Goal: Information Seeking & Learning: Check status

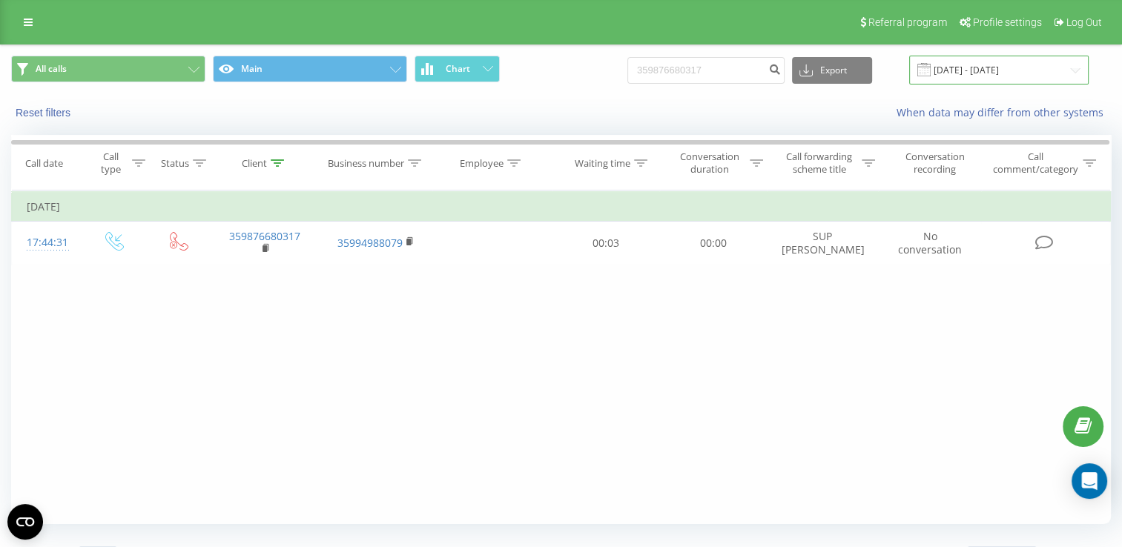
click at [1071, 73] on input "[DATE] - [DATE]" at bounding box center [998, 70] width 179 height 29
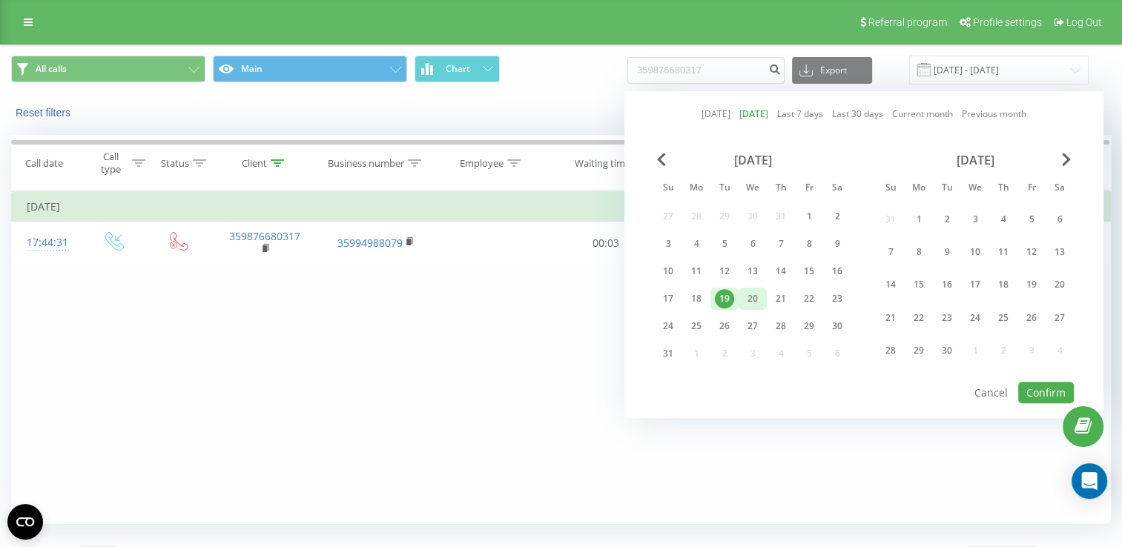
click at [755, 298] on div "20" at bounding box center [752, 298] width 19 height 19
click at [1046, 389] on button "Confirm" at bounding box center [1046, 392] width 56 height 21
type input "[DATE] - [DATE]"
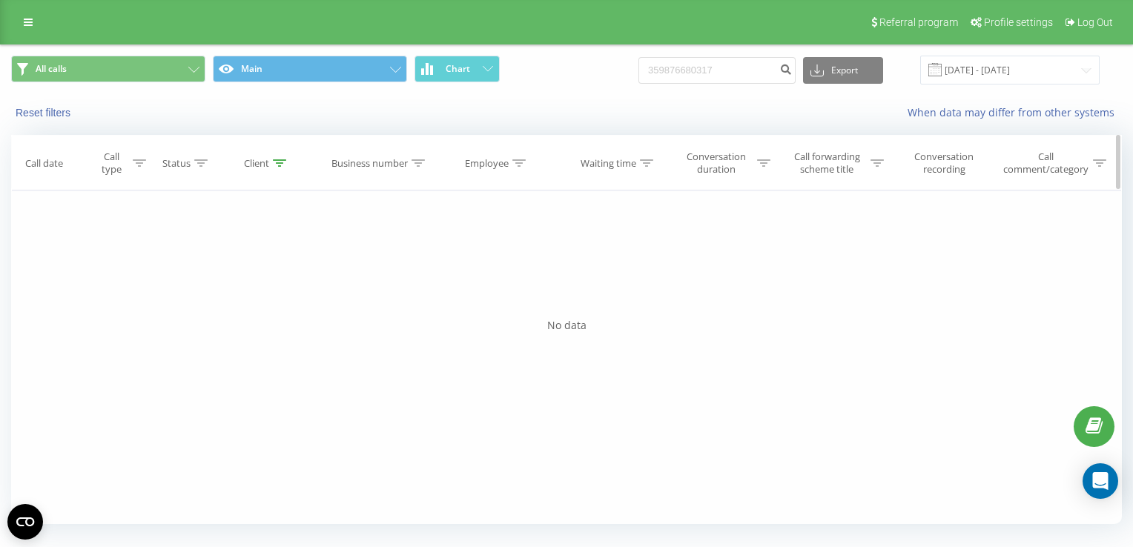
click at [279, 161] on icon at bounding box center [279, 162] width 13 height 7
drag, startPoint x: 285, startPoint y: 269, endPoint x: 187, endPoint y: 271, distance: 97.9
click at [187, 271] on div "Filter by condition Contains 359876680317 Cancel OK" at bounding box center [268, 257] width 162 height 133
click at [289, 300] on span "OK" at bounding box center [299, 298] width 42 height 23
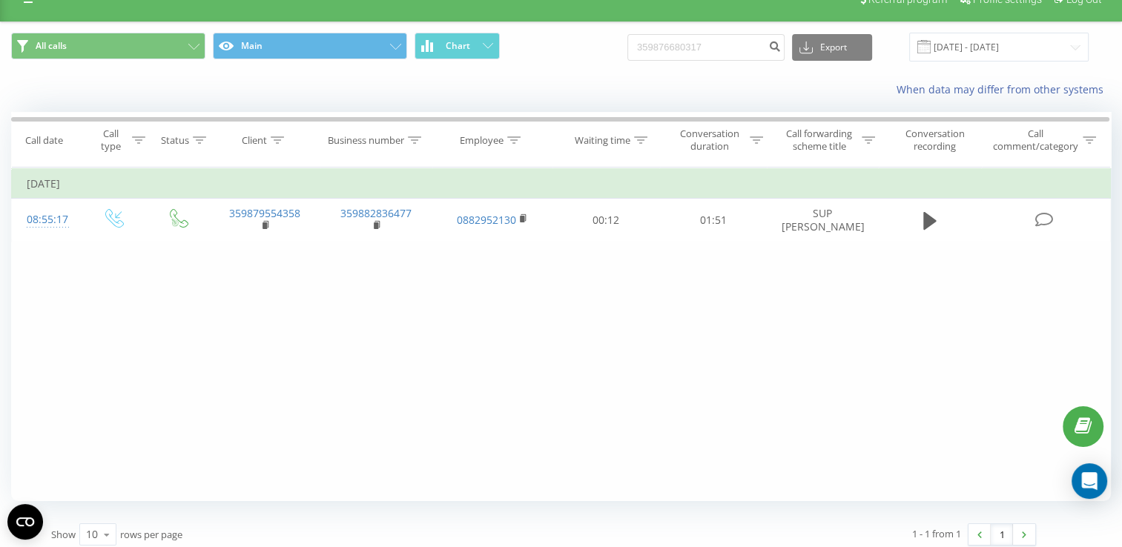
scroll to position [32, 0]
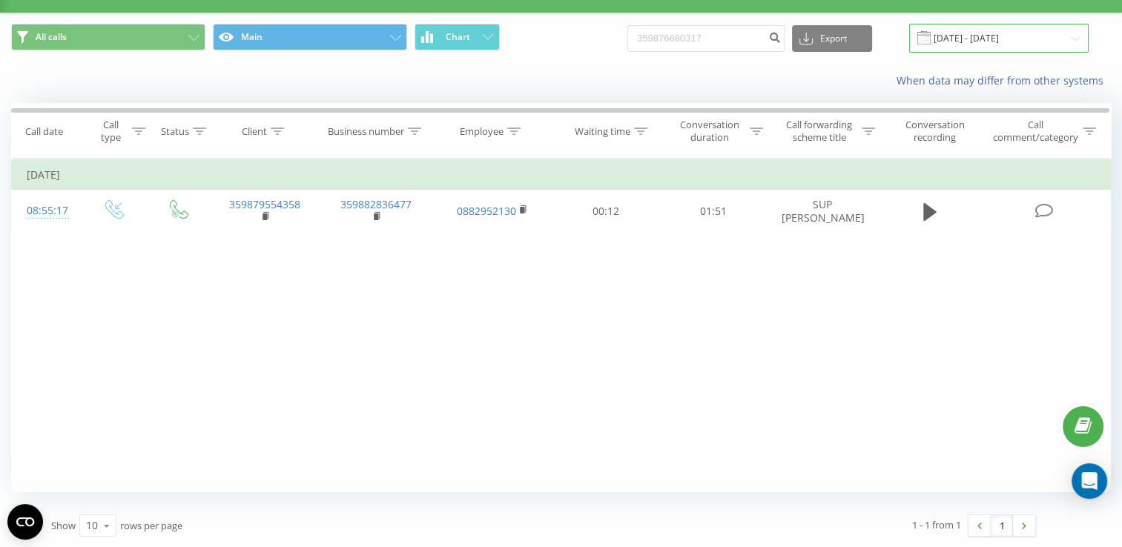
click at [1074, 40] on input "[DATE] - [DATE]" at bounding box center [998, 38] width 179 height 29
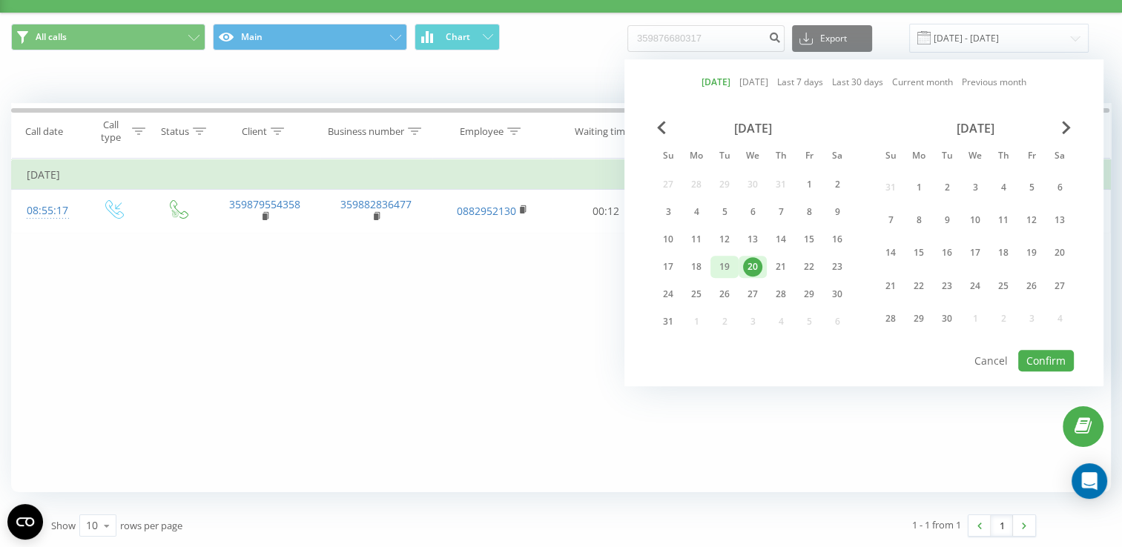
click at [726, 261] on div "19" at bounding box center [724, 266] width 19 height 19
click at [1028, 355] on button "Confirm" at bounding box center [1046, 360] width 56 height 21
type input "[DATE] - [DATE]"
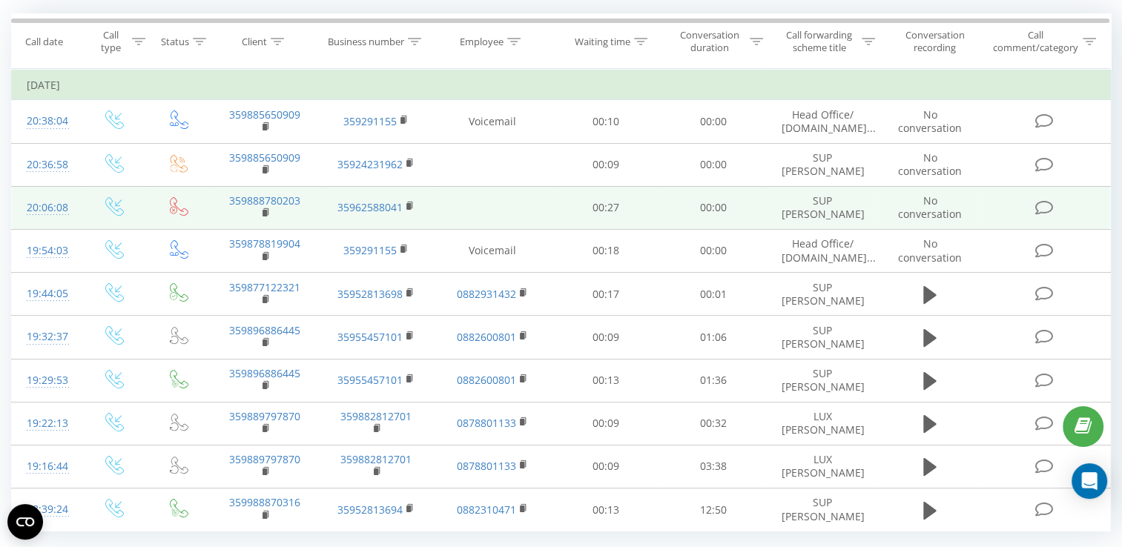
scroll to position [159, 0]
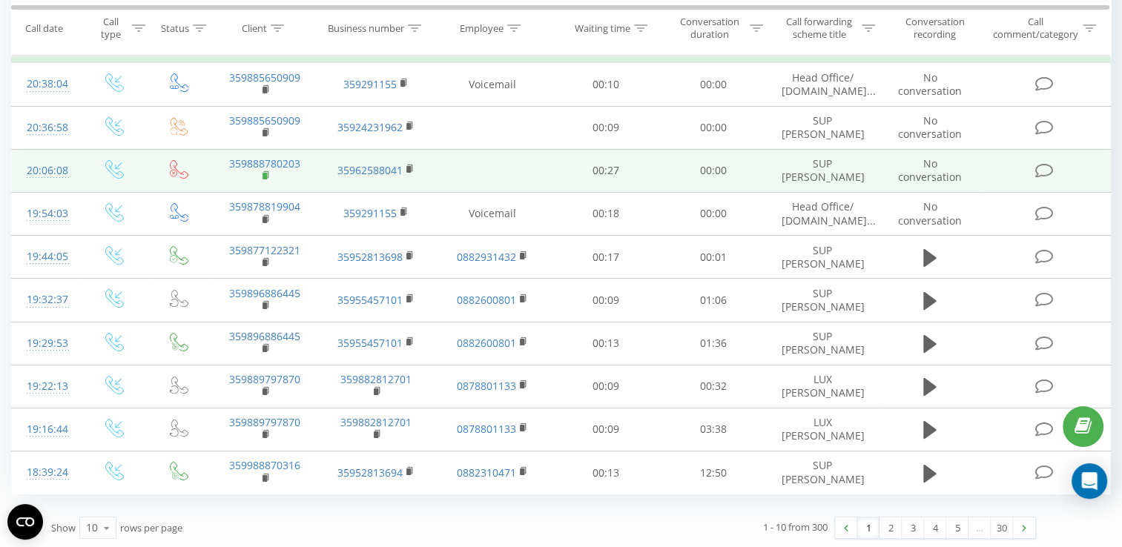
click at [267, 173] on icon at bounding box center [266, 176] width 8 height 10
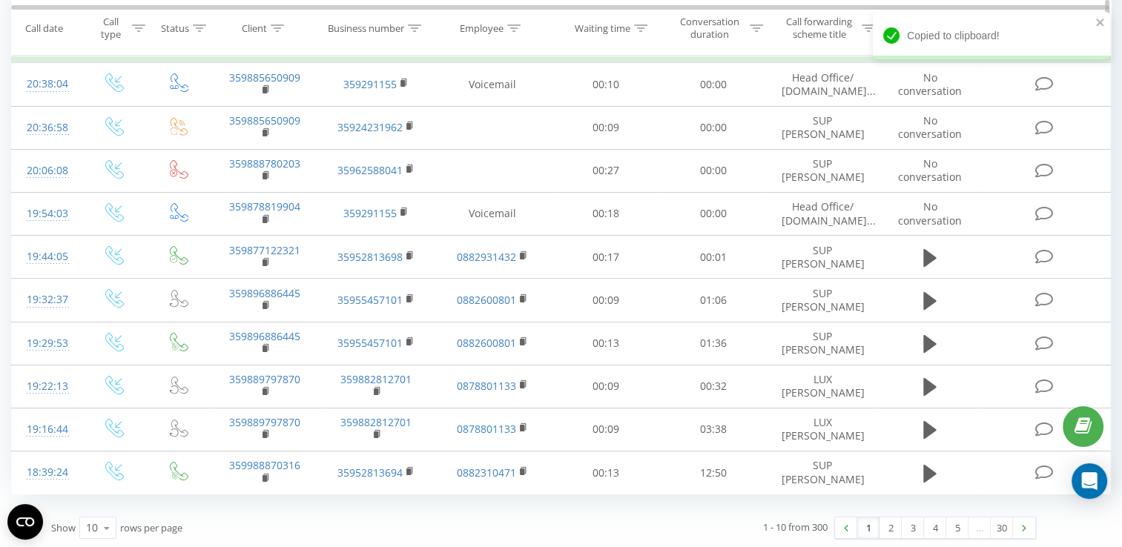
click at [270, 25] on div "Client" at bounding box center [263, 27] width 42 height 13
paste input "359888780203"
type input "359888780203"
click at [282, 159] on span "OK" at bounding box center [296, 162] width 42 height 23
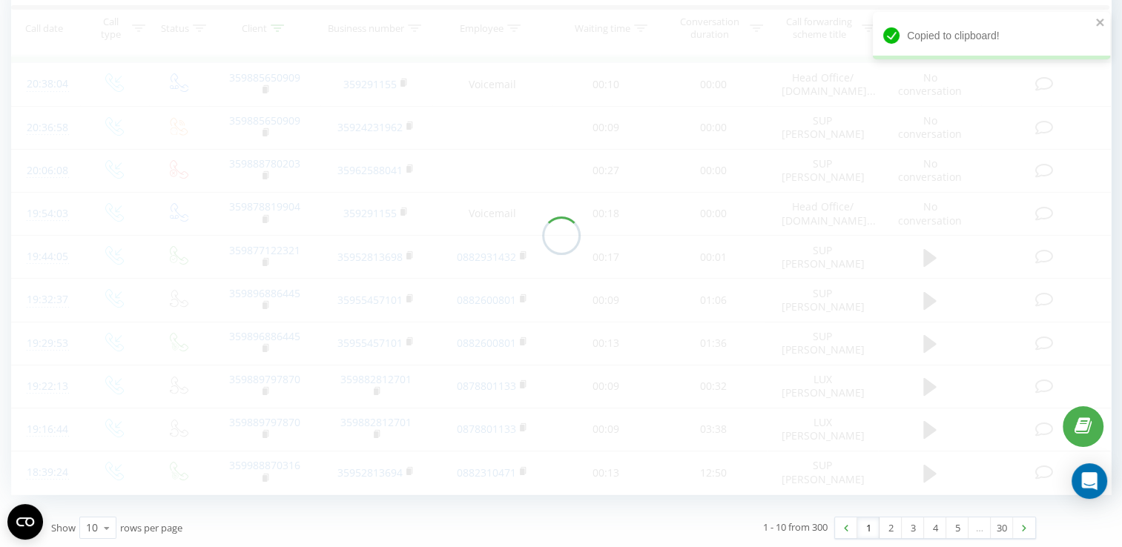
scroll to position [32, 0]
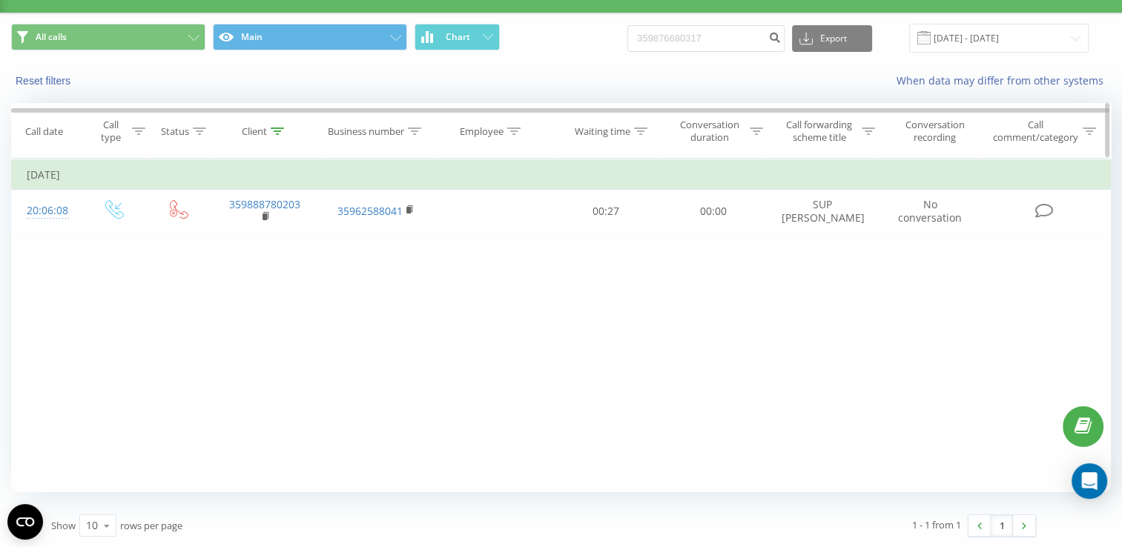
click at [279, 133] on icon at bounding box center [277, 131] width 13 height 7
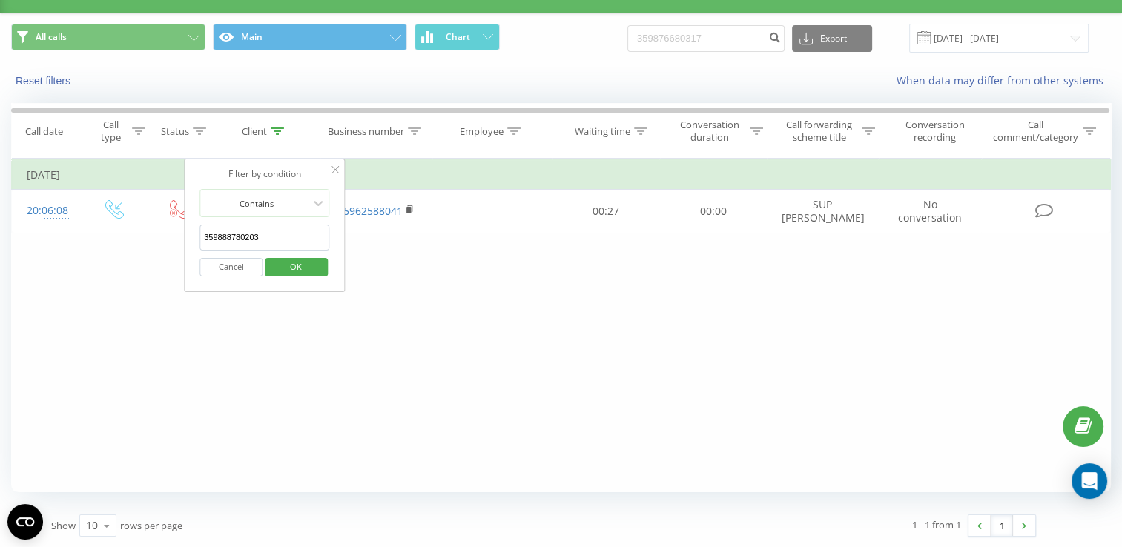
drag, startPoint x: 266, startPoint y: 230, endPoint x: 205, endPoint y: 238, distance: 61.3
click at [205, 238] on input "359888780203" at bounding box center [264, 238] width 130 height 26
click at [288, 267] on span "OK" at bounding box center [296, 266] width 42 height 23
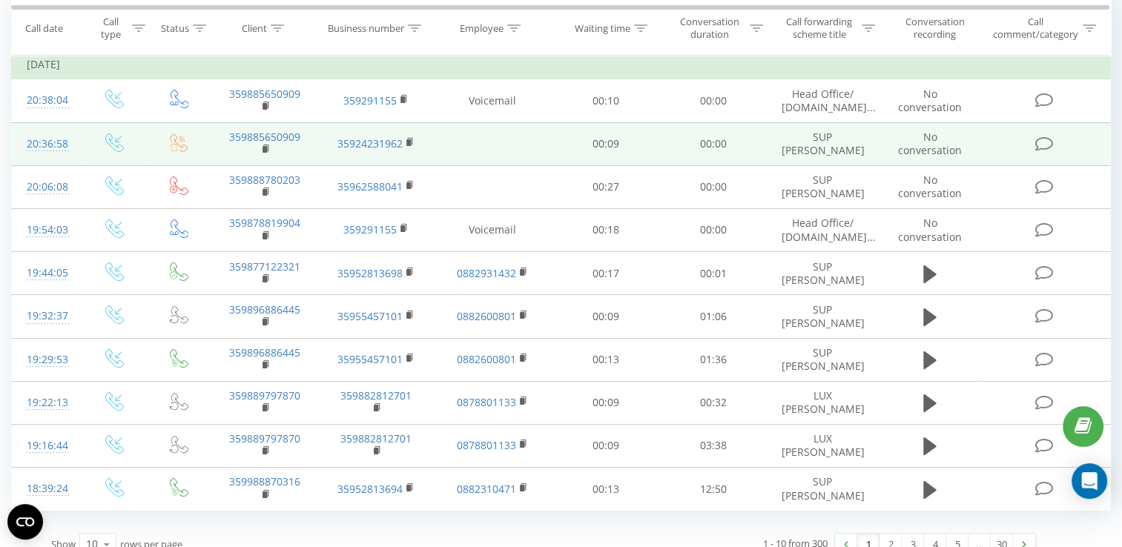
scroll to position [159, 0]
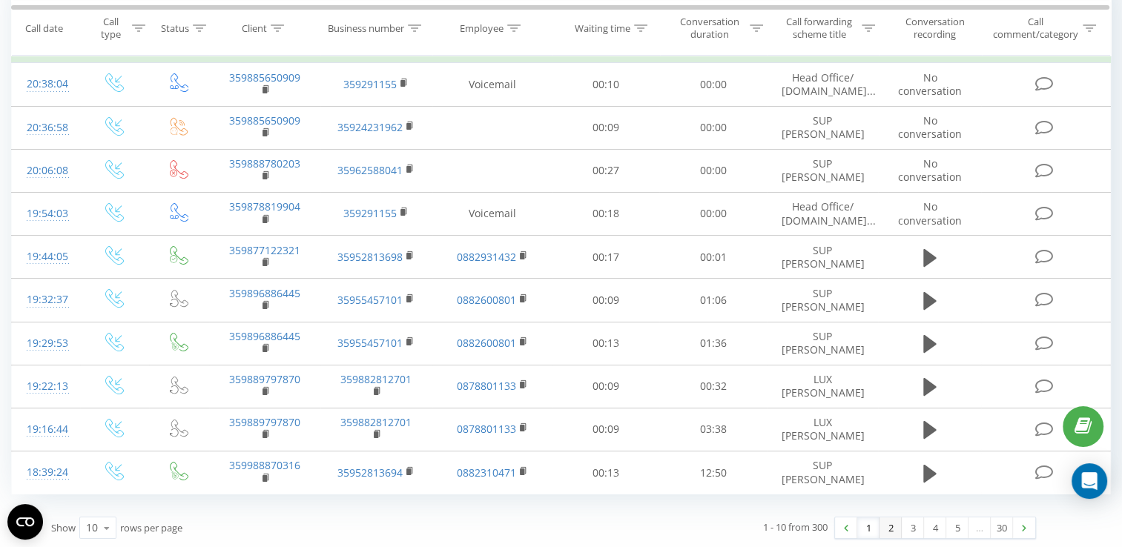
click at [887, 528] on link "2" at bounding box center [890, 527] width 22 height 21
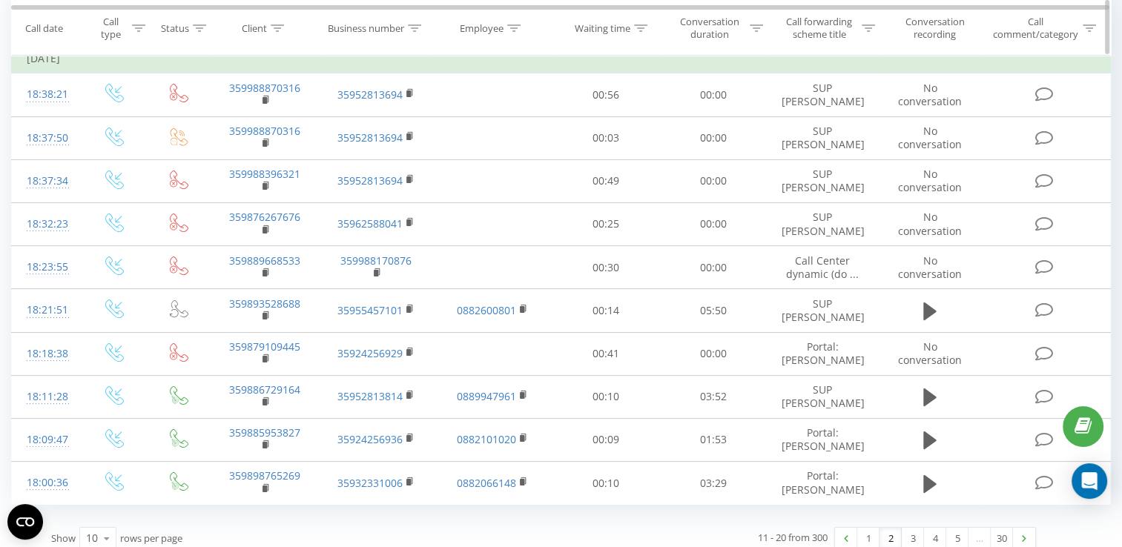
scroll to position [172, 0]
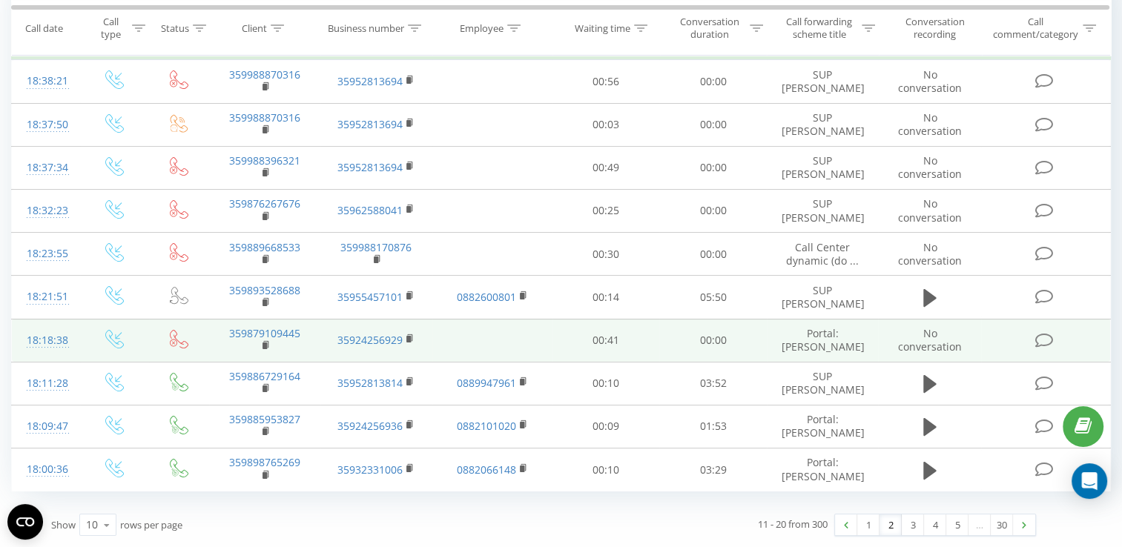
click at [261, 337] on td "359879109445" at bounding box center [264, 340] width 111 height 43
click at [267, 342] on rect at bounding box center [264, 345] width 4 height 7
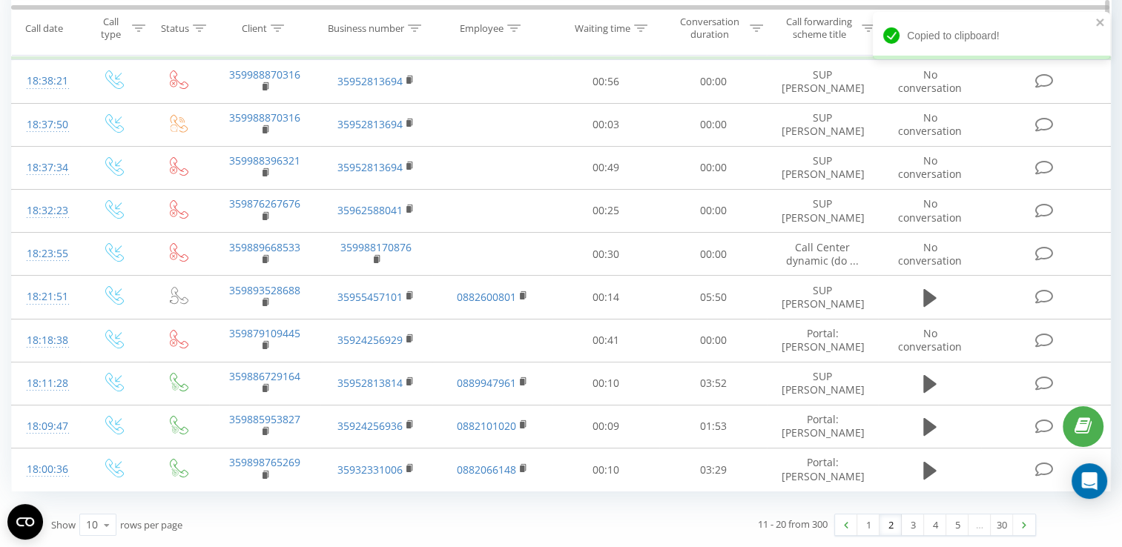
drag, startPoint x: 273, startPoint y: 33, endPoint x: 269, endPoint y: 44, distance: 11.7
click at [272, 33] on div at bounding box center [277, 27] width 13 height 13
paste input "359879109445"
type input "359879109445"
click at [308, 162] on span "OK" at bounding box center [296, 173] width 42 height 23
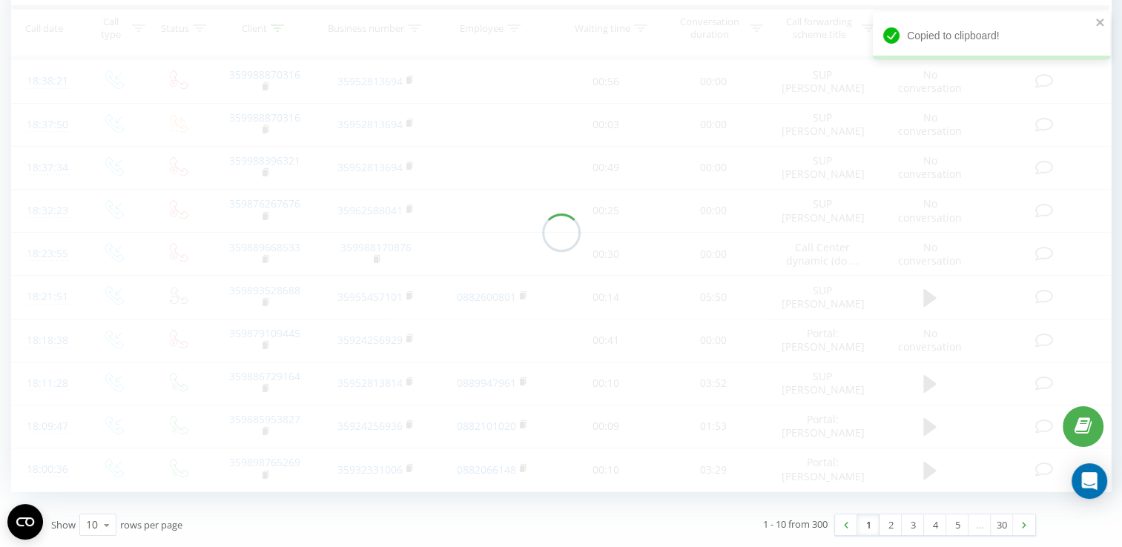
scroll to position [32, 0]
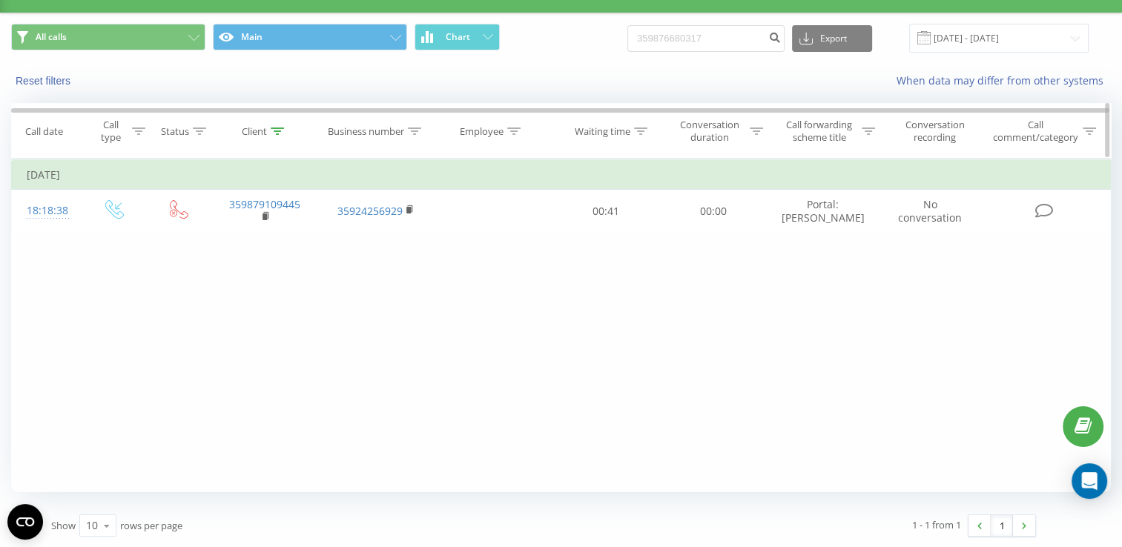
click at [274, 135] on div at bounding box center [277, 131] width 13 height 13
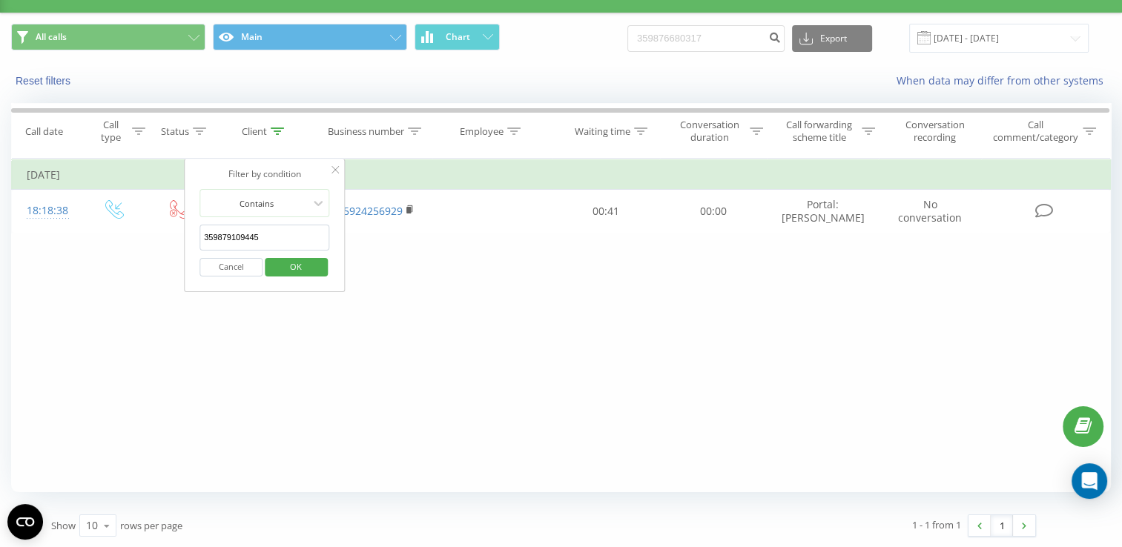
drag, startPoint x: 273, startPoint y: 239, endPoint x: 207, endPoint y: 242, distance: 66.0
click at [207, 242] on input "359879109445" at bounding box center [264, 238] width 130 height 26
click at [261, 236] on input "359879109445" at bounding box center [264, 238] width 130 height 26
drag, startPoint x: 261, startPoint y: 236, endPoint x: 193, endPoint y: 242, distance: 67.7
click at [193, 242] on div "Filter by condition Contains 359879109445 Cancel OK" at bounding box center [265, 225] width 162 height 133
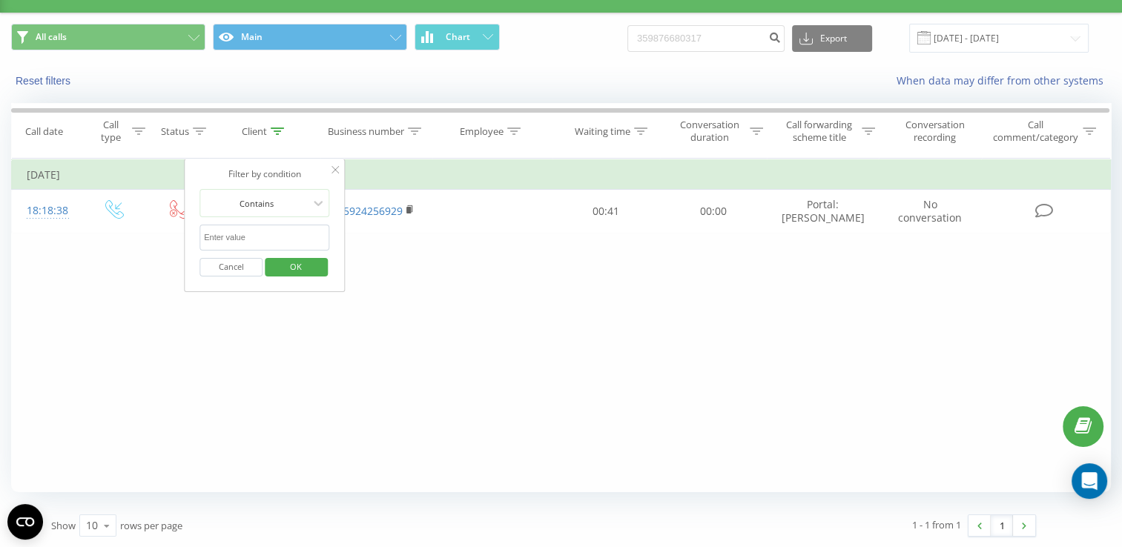
click at [277, 265] on span "OK" at bounding box center [296, 266] width 42 height 23
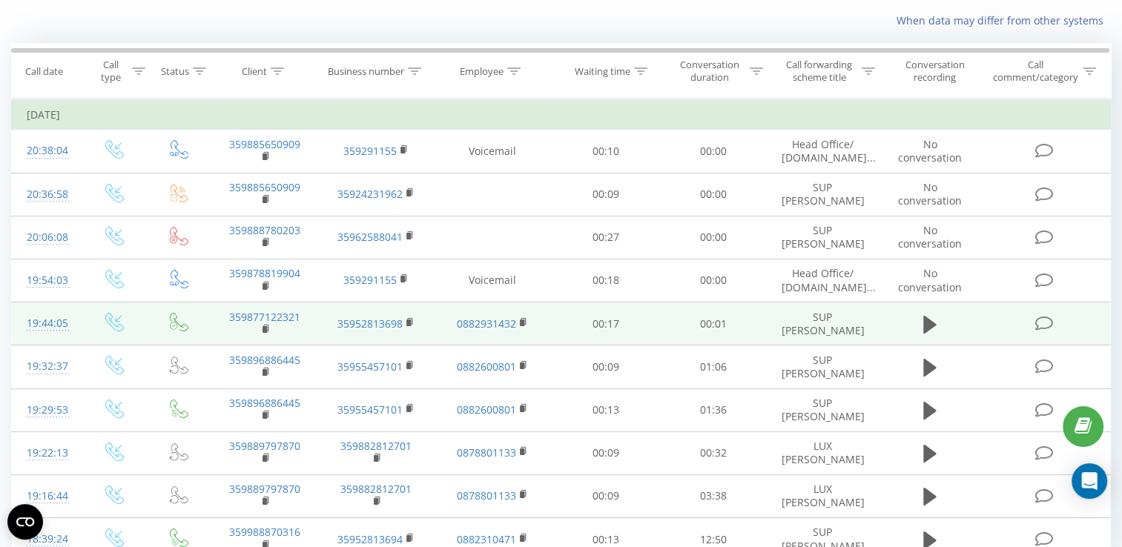
scroll to position [159, 0]
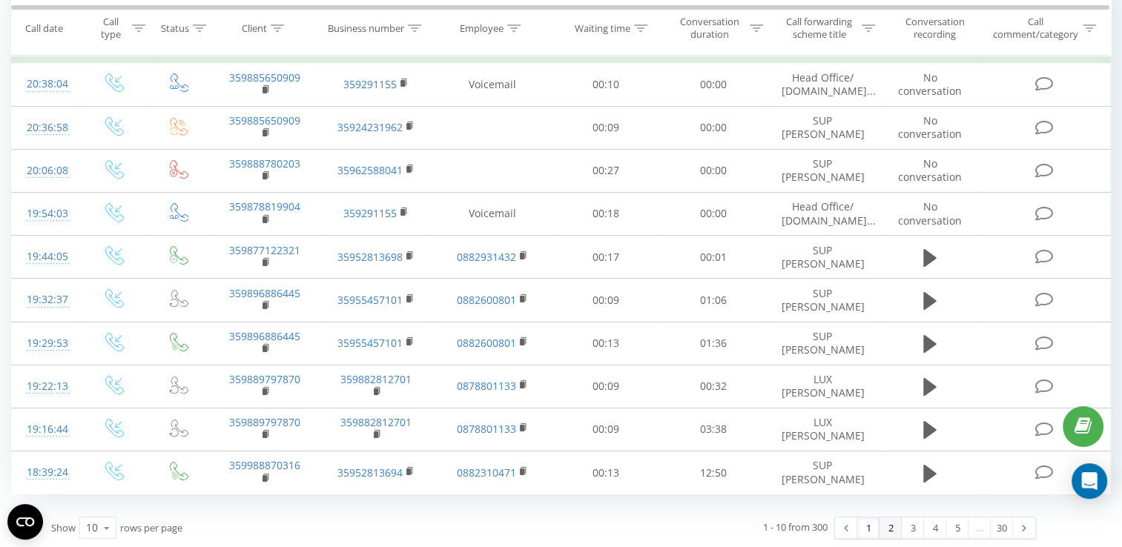
click at [890, 526] on link "2" at bounding box center [890, 527] width 22 height 21
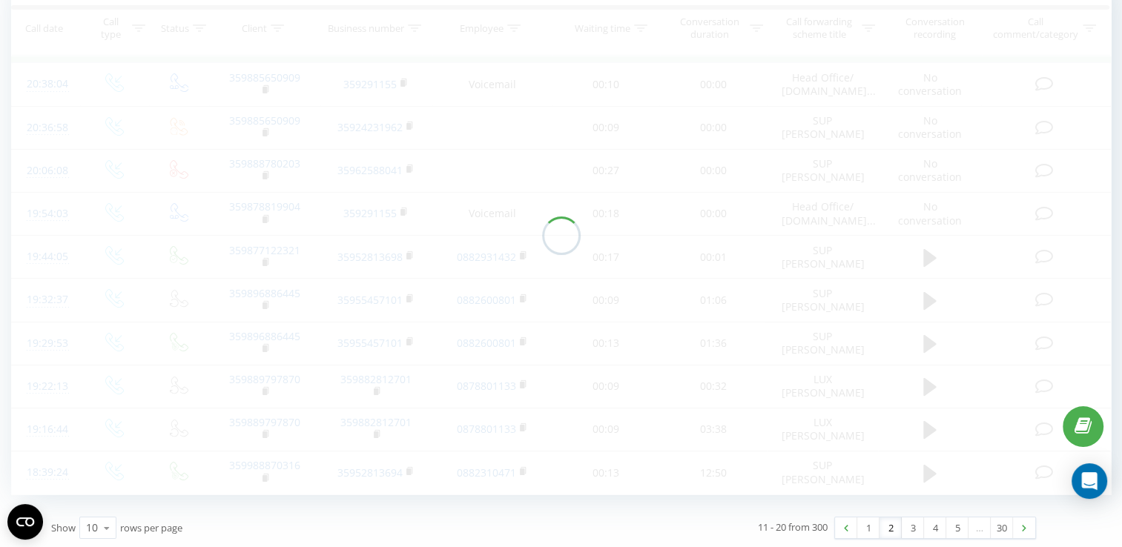
scroll to position [98, 0]
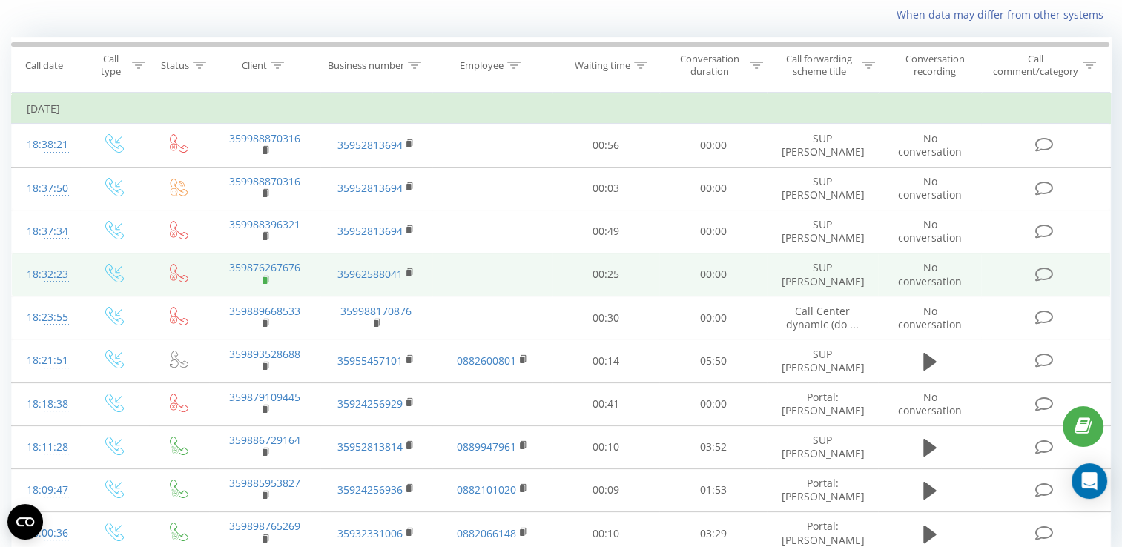
click at [265, 278] on rect at bounding box center [264, 280] width 4 height 7
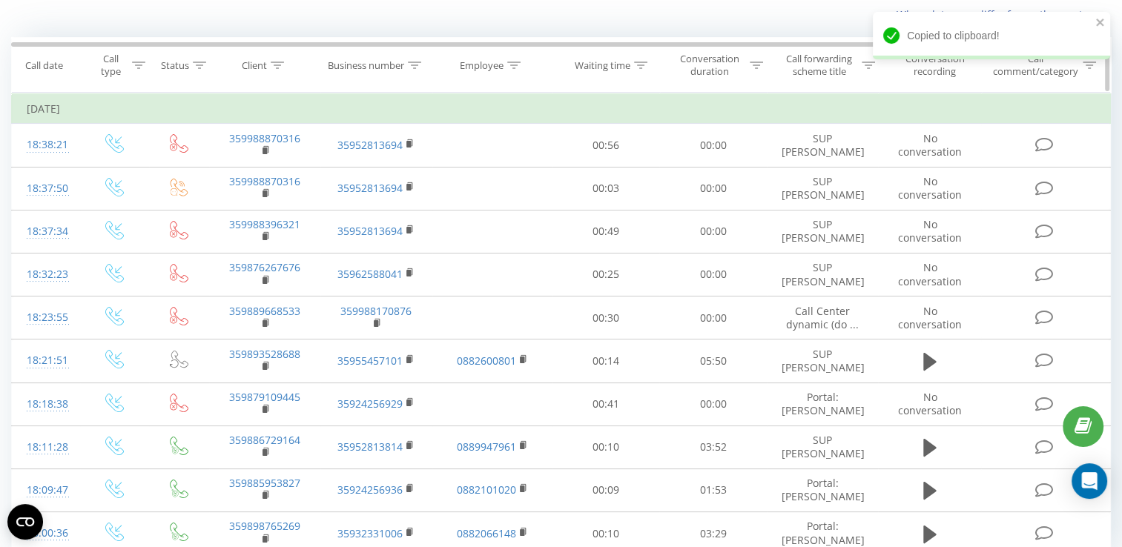
click at [276, 66] on icon at bounding box center [277, 65] width 13 height 7
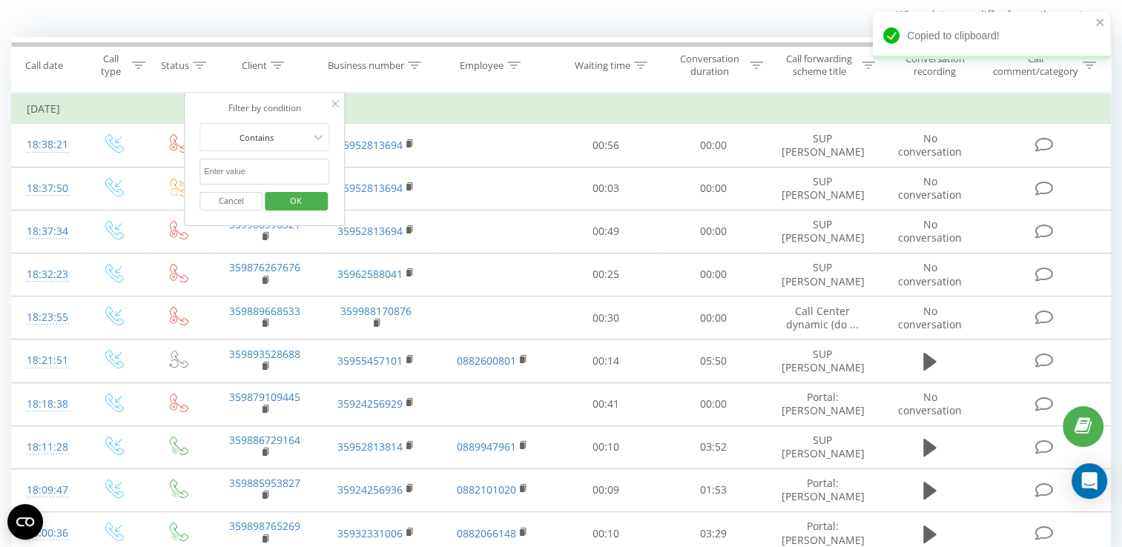
paste input "359876267676"
type input "359876267676"
click at [281, 208] on span "OK" at bounding box center [296, 200] width 42 height 23
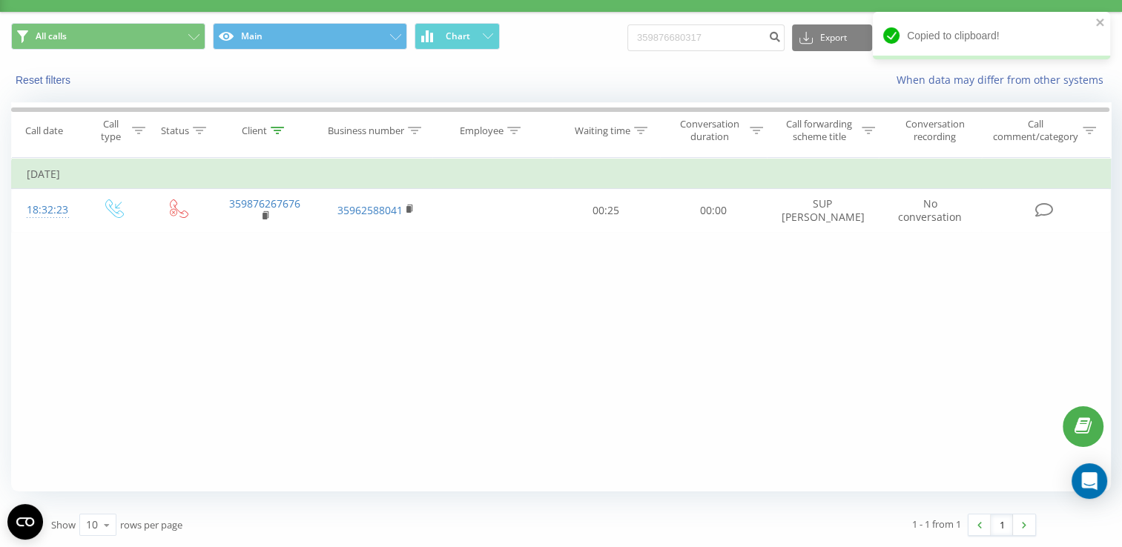
scroll to position [32, 0]
click at [281, 135] on div at bounding box center [277, 131] width 13 height 13
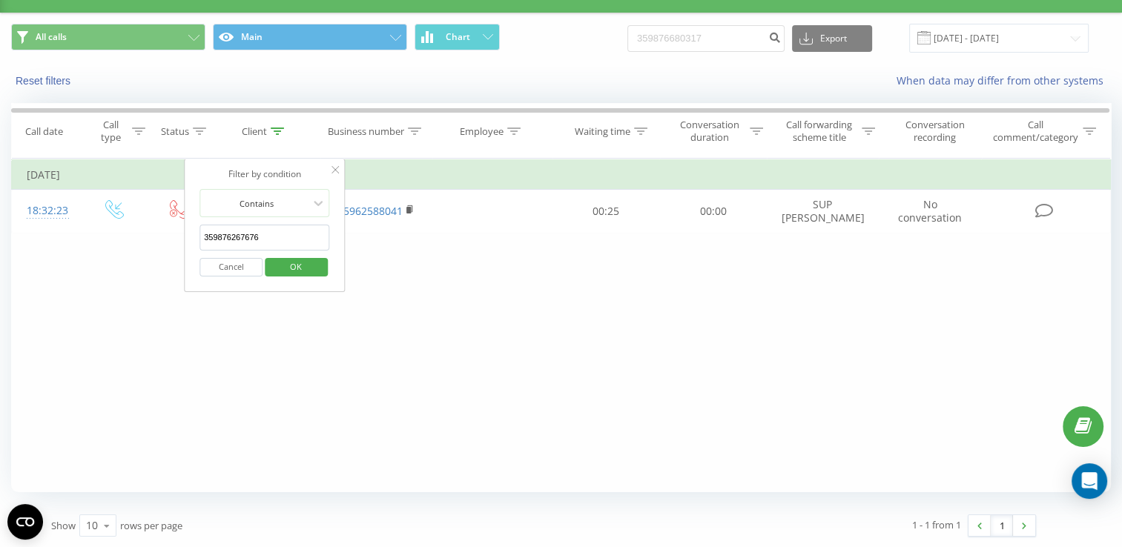
drag, startPoint x: 271, startPoint y: 238, endPoint x: 193, endPoint y: 235, distance: 77.9
click at [193, 235] on div "Filter by condition Contains 359876267676 Cancel OK" at bounding box center [265, 225] width 162 height 133
click at [302, 268] on span "OK" at bounding box center [296, 266] width 42 height 23
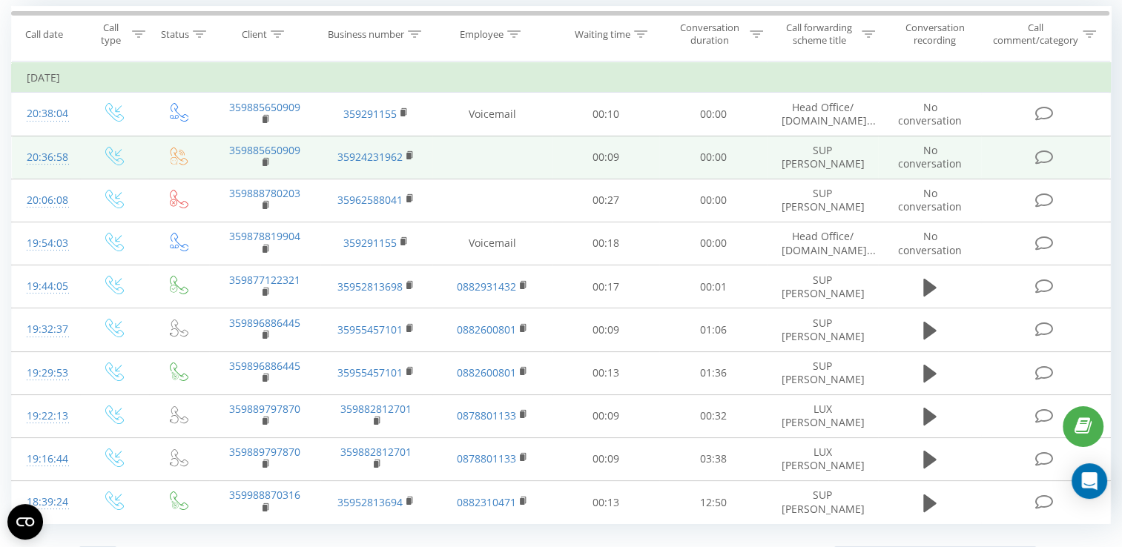
scroll to position [159, 0]
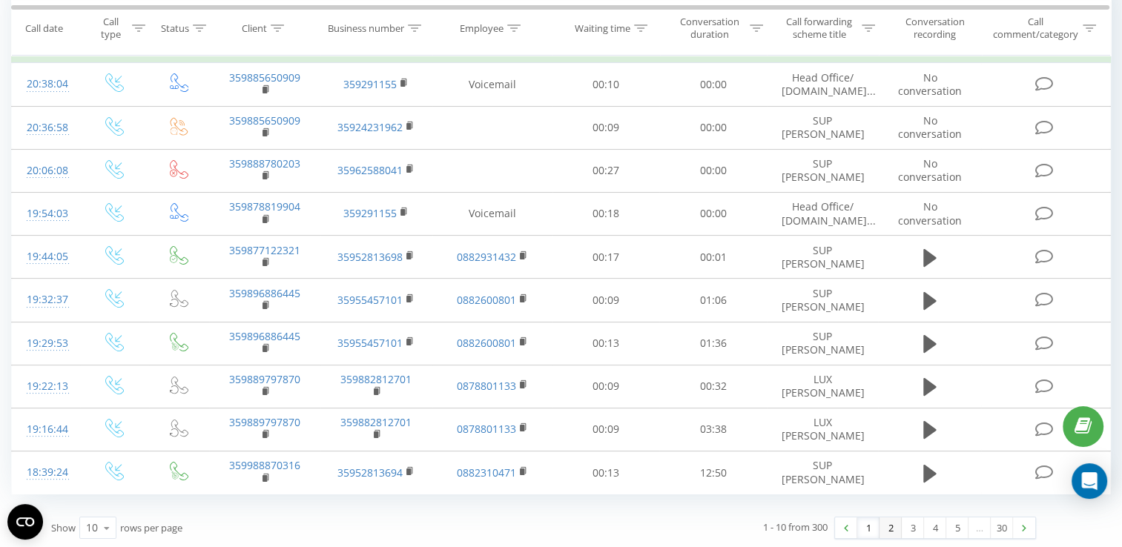
click at [887, 531] on link "2" at bounding box center [890, 527] width 22 height 21
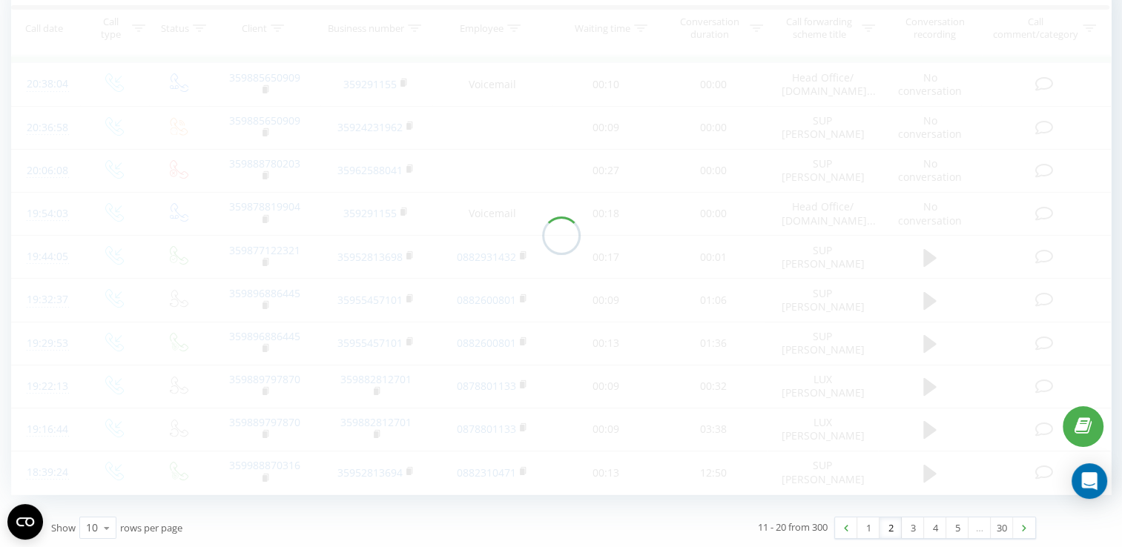
scroll to position [98, 0]
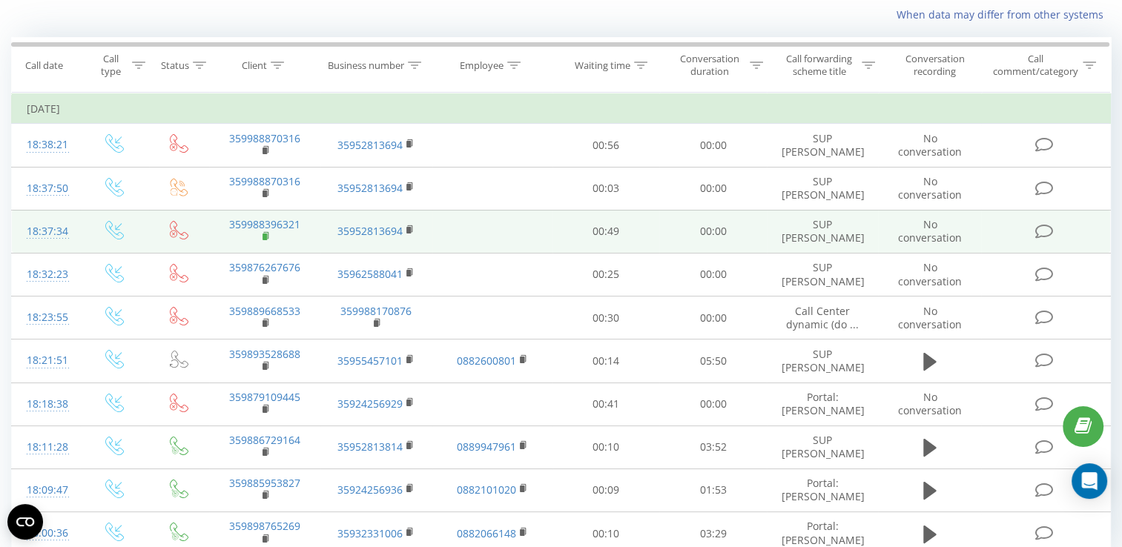
click at [265, 238] on rect at bounding box center [264, 237] width 4 height 7
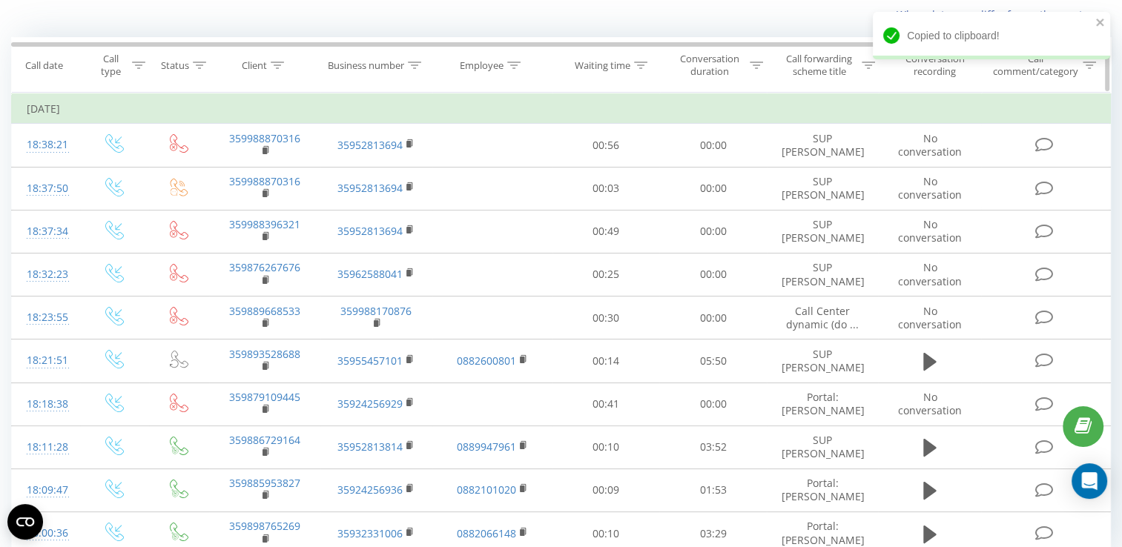
click at [280, 59] on div at bounding box center [277, 65] width 13 height 13
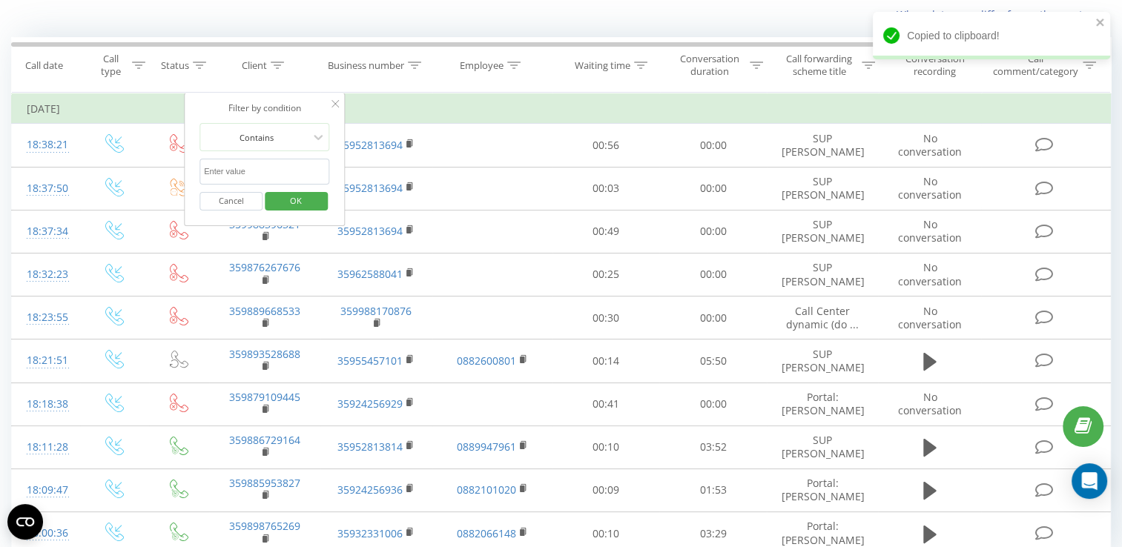
paste input "359988396321"
type input "359988396321"
click at [291, 206] on span "OK" at bounding box center [296, 200] width 42 height 23
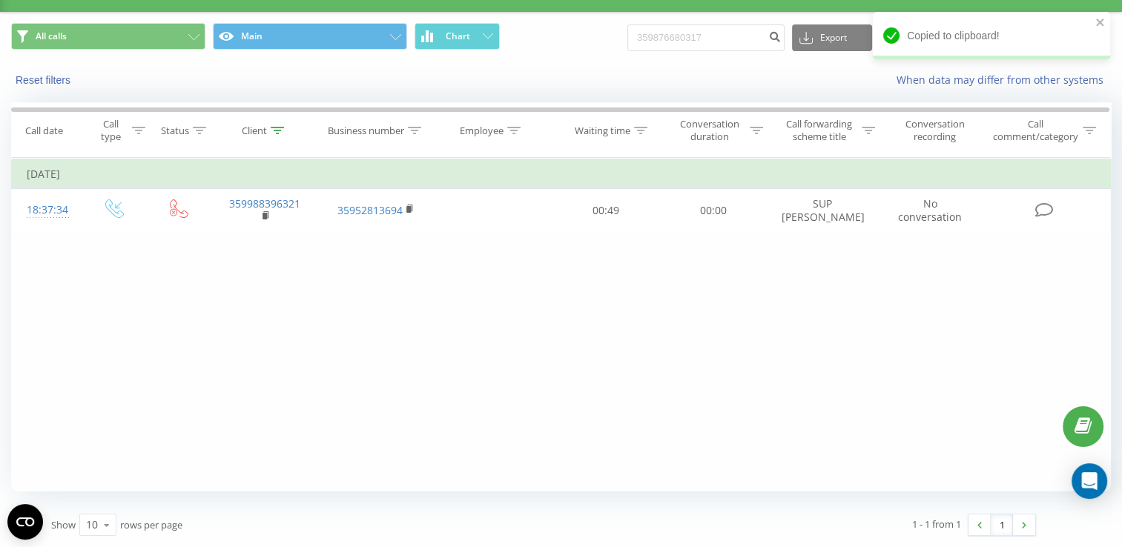
scroll to position [32, 0]
click at [279, 129] on icon at bounding box center [277, 131] width 13 height 7
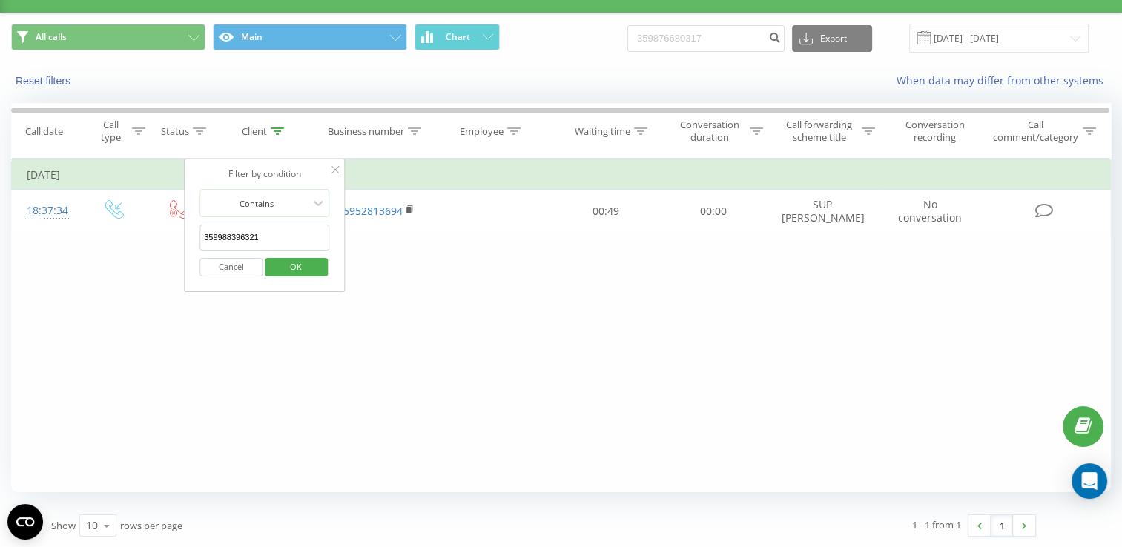
drag, startPoint x: 290, startPoint y: 239, endPoint x: 196, endPoint y: 242, distance: 93.4
click at [196, 242] on div "Filter by condition Contains 359988396321 Cancel OK" at bounding box center [265, 225] width 162 height 133
click at [292, 263] on span "OK" at bounding box center [296, 266] width 42 height 23
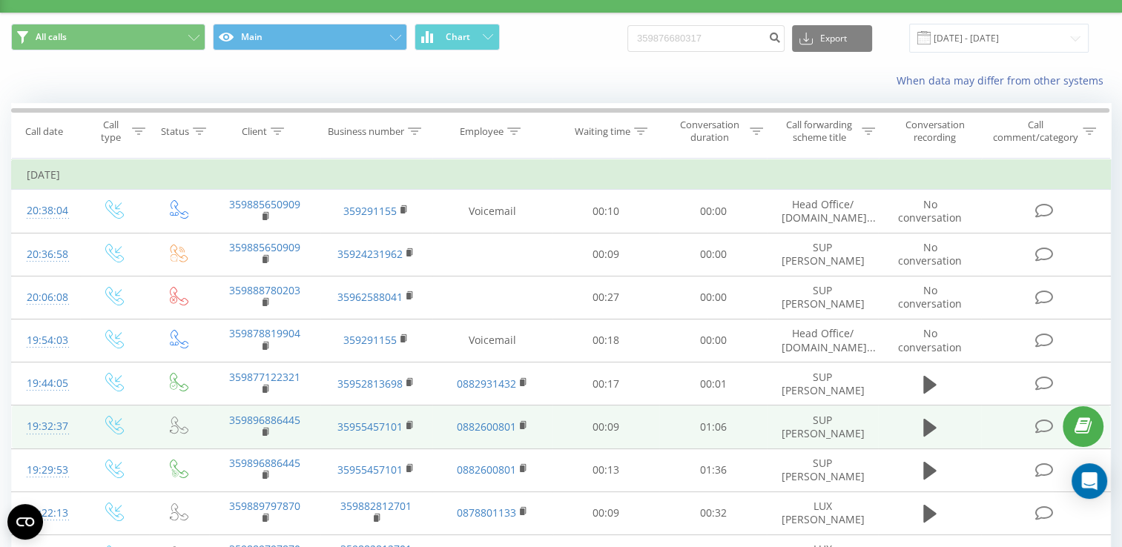
scroll to position [159, 0]
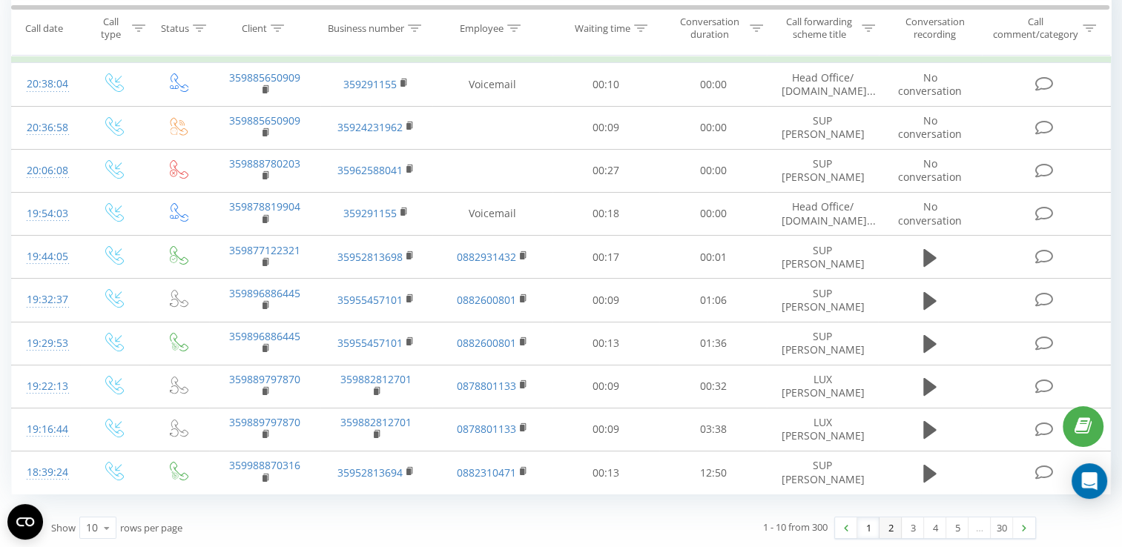
click at [896, 529] on link "2" at bounding box center [890, 527] width 22 height 21
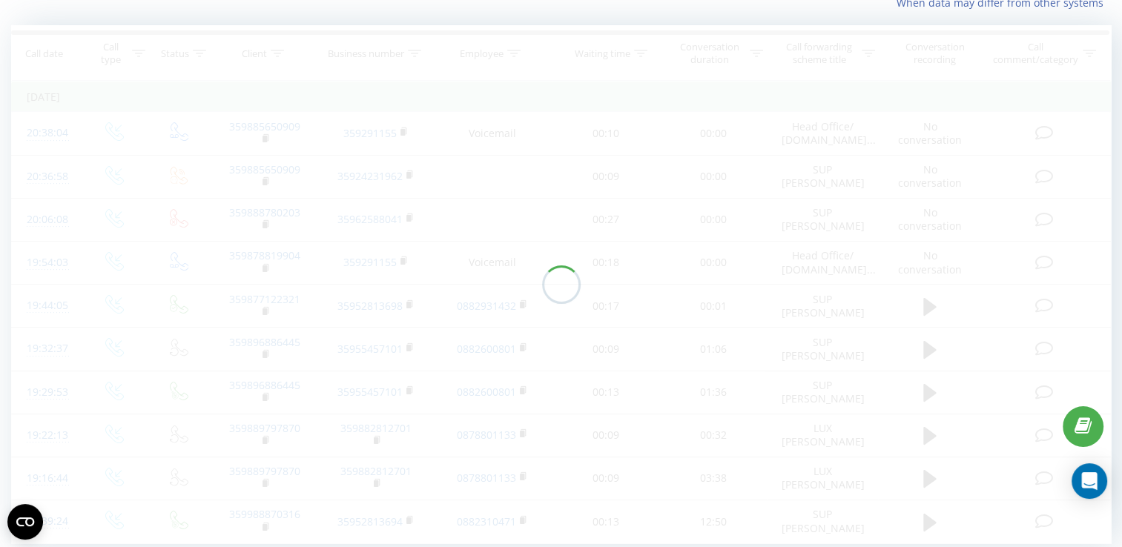
scroll to position [98, 0]
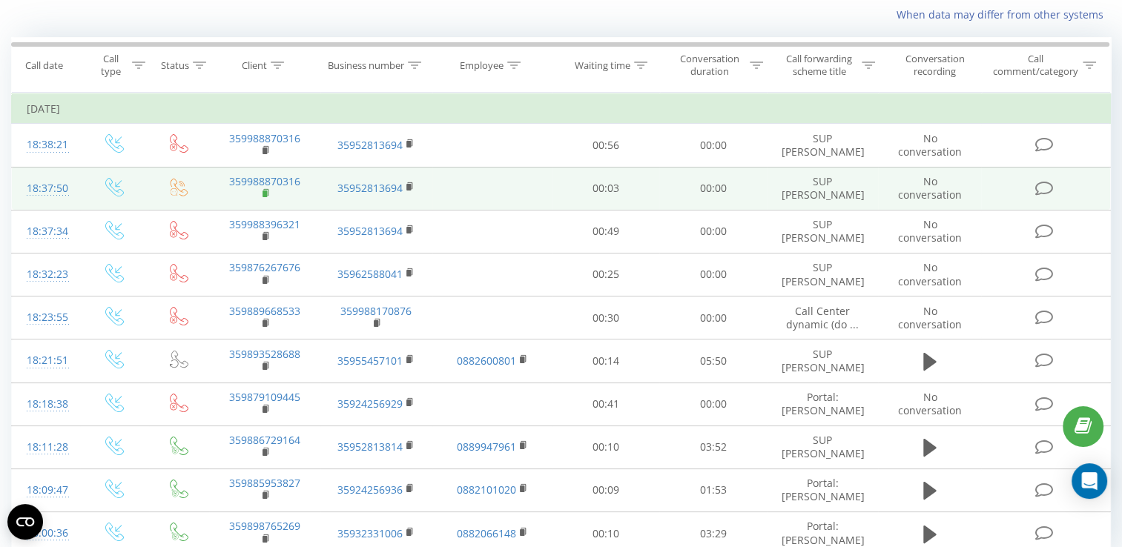
click at [264, 191] on rect at bounding box center [264, 194] width 4 height 7
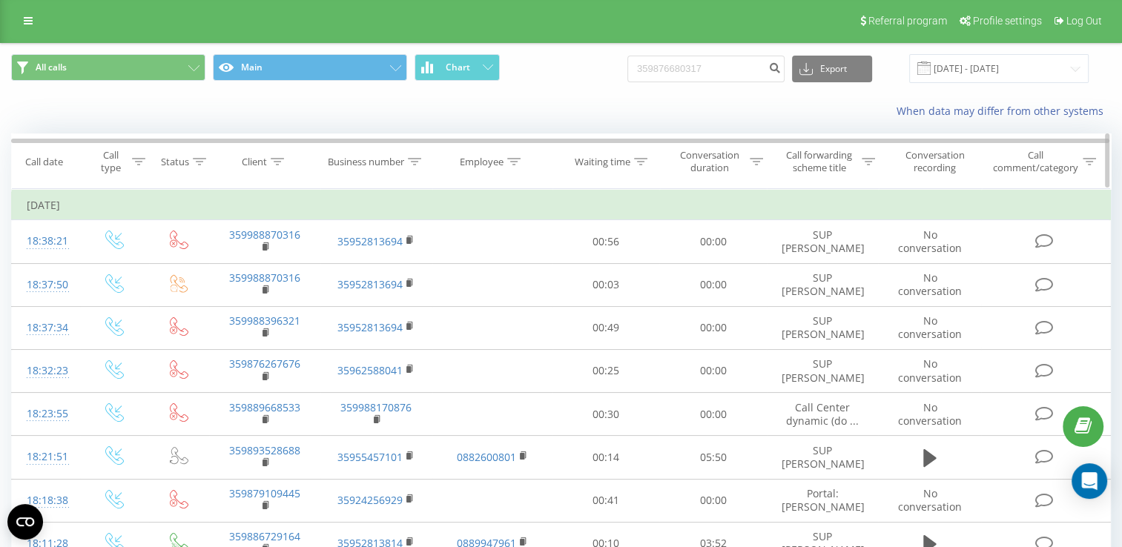
scroll to position [0, 0]
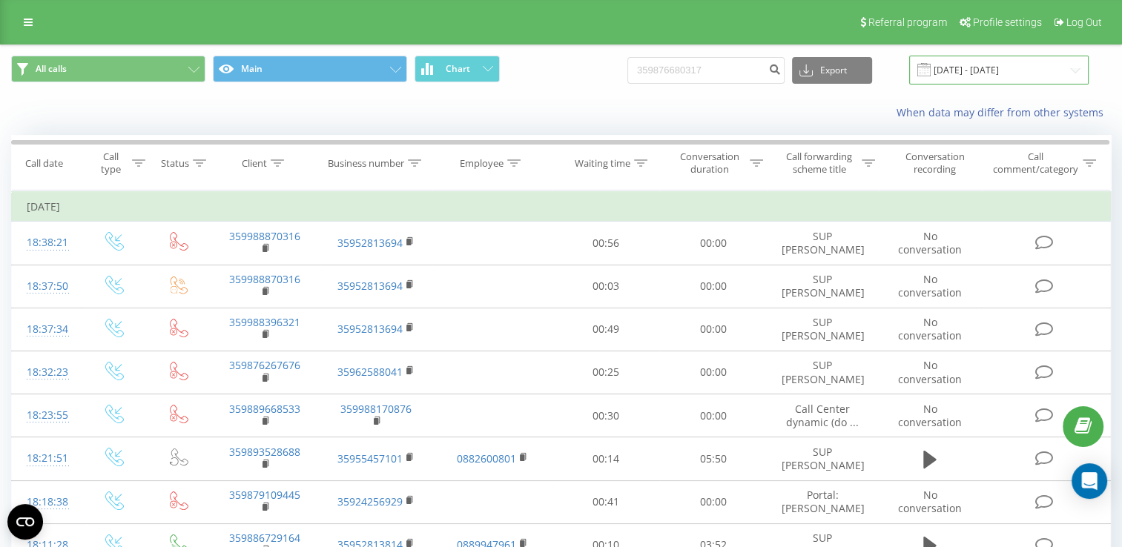
click at [1073, 70] on input "[DATE] - [DATE]" at bounding box center [998, 70] width 179 height 29
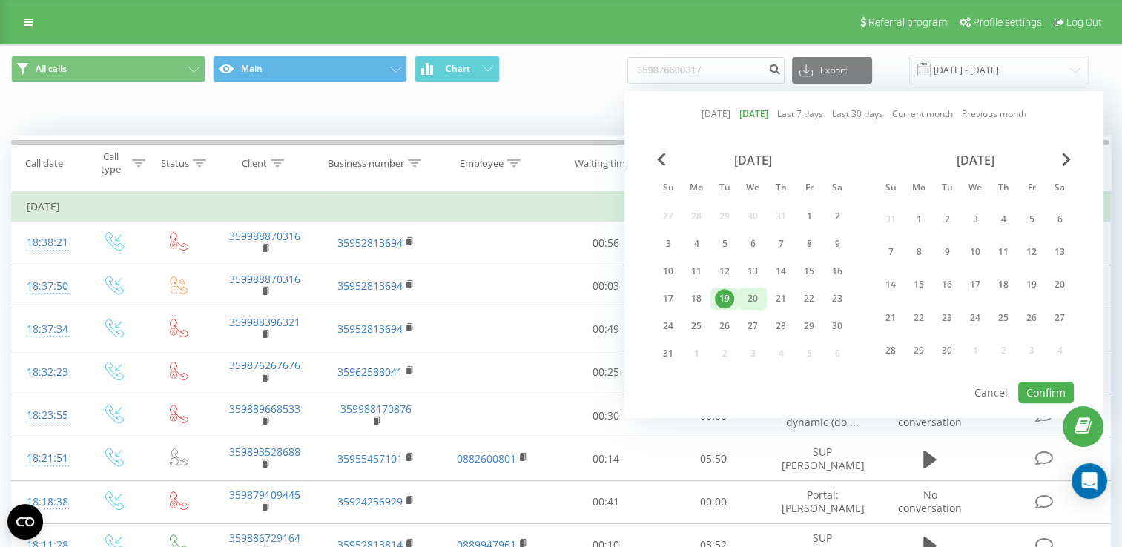
click at [764, 295] on div "20" at bounding box center [752, 299] width 28 height 22
click at [1048, 390] on button "Confirm" at bounding box center [1046, 392] width 56 height 21
type input "[DATE] - [DATE]"
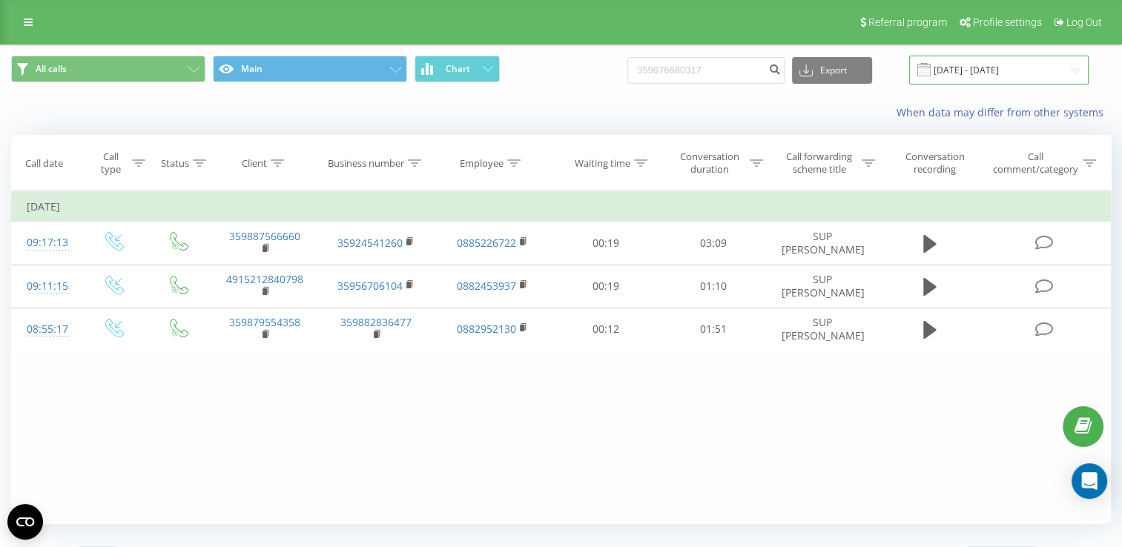
click at [1073, 70] on input "[DATE] - [DATE]" at bounding box center [998, 70] width 179 height 29
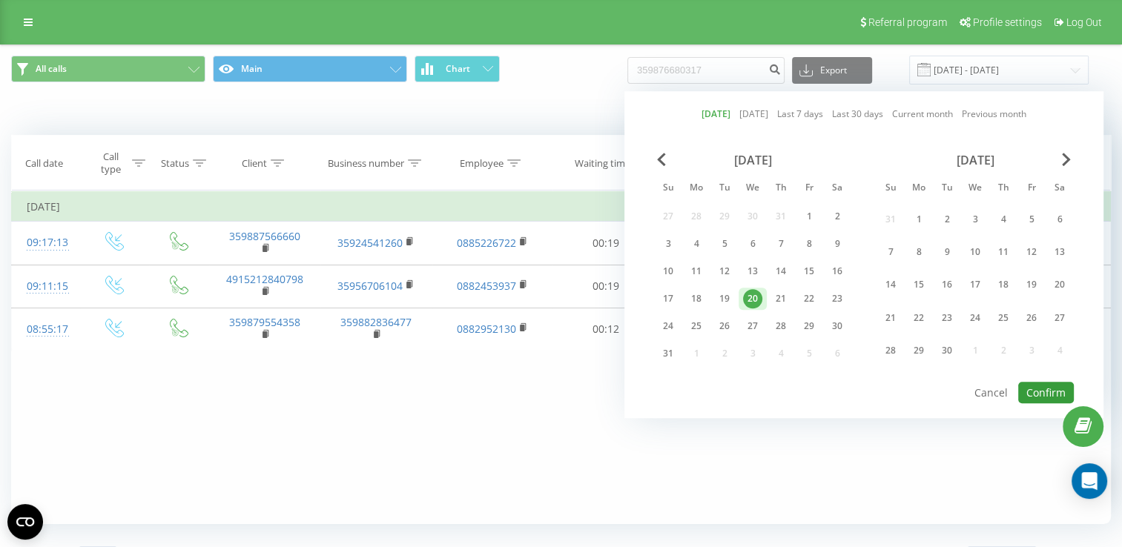
click at [1036, 387] on button "Confirm" at bounding box center [1046, 392] width 56 height 21
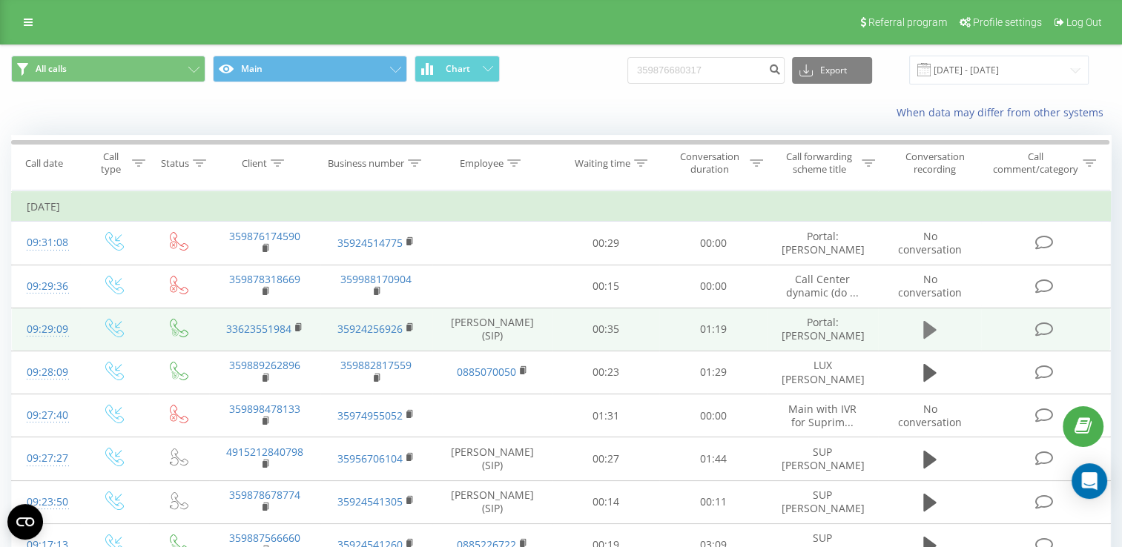
click at [919, 331] on button at bounding box center [930, 330] width 22 height 22
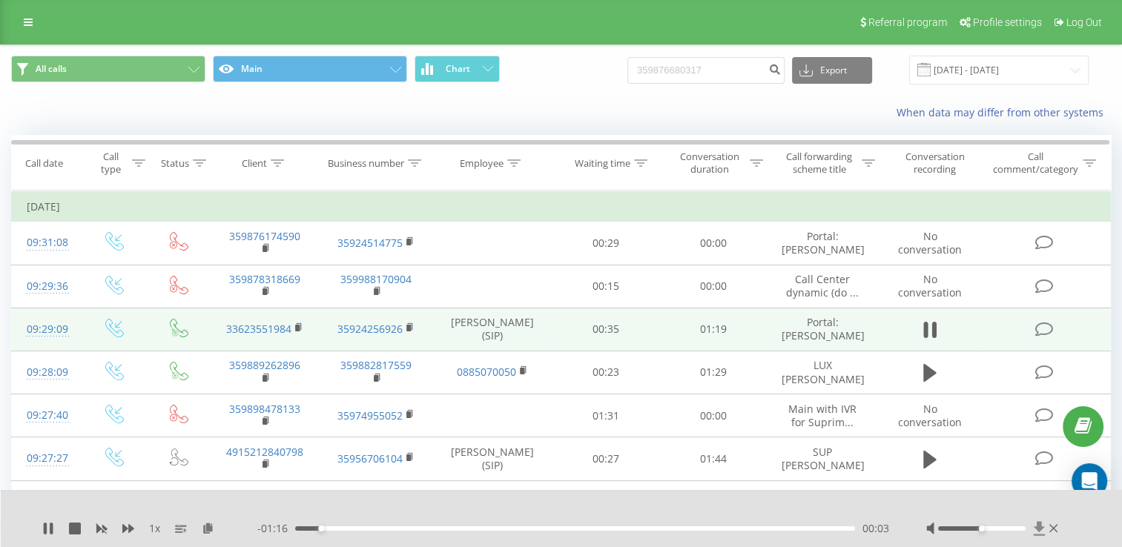
click at [1038, 534] on icon at bounding box center [1039, 528] width 13 height 15
click at [75, 536] on div "1 x - 00:54 00:25 00:25" at bounding box center [562, 518] width 1122 height 57
click at [50, 528] on icon at bounding box center [51, 529] width 3 height 12
click at [279, 167] on div at bounding box center [277, 163] width 13 height 13
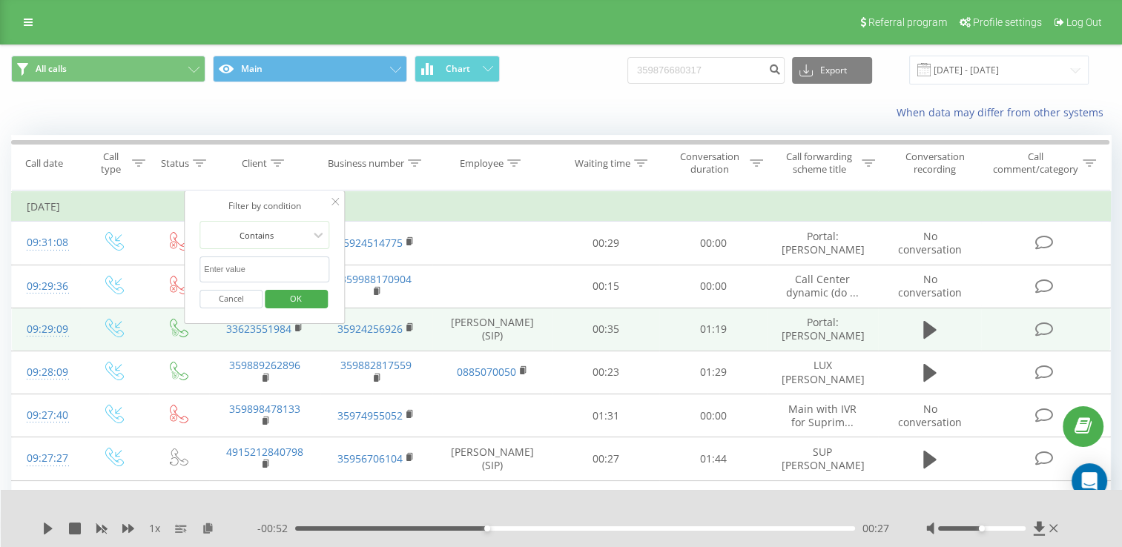
click at [308, 298] on span "OK" at bounding box center [296, 298] width 42 height 23
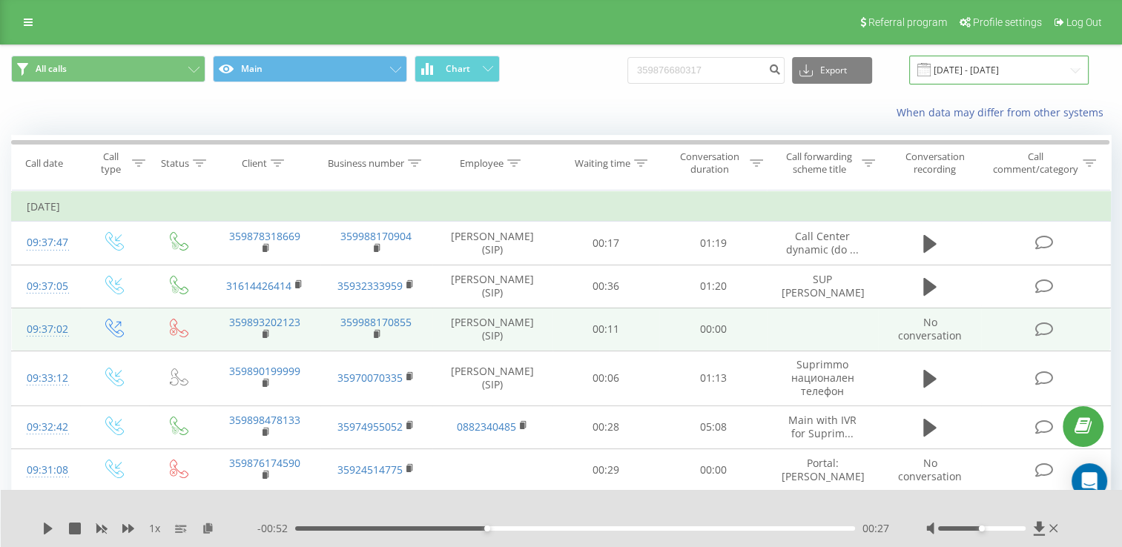
click at [1068, 67] on input "[DATE] - [DATE]" at bounding box center [998, 70] width 179 height 29
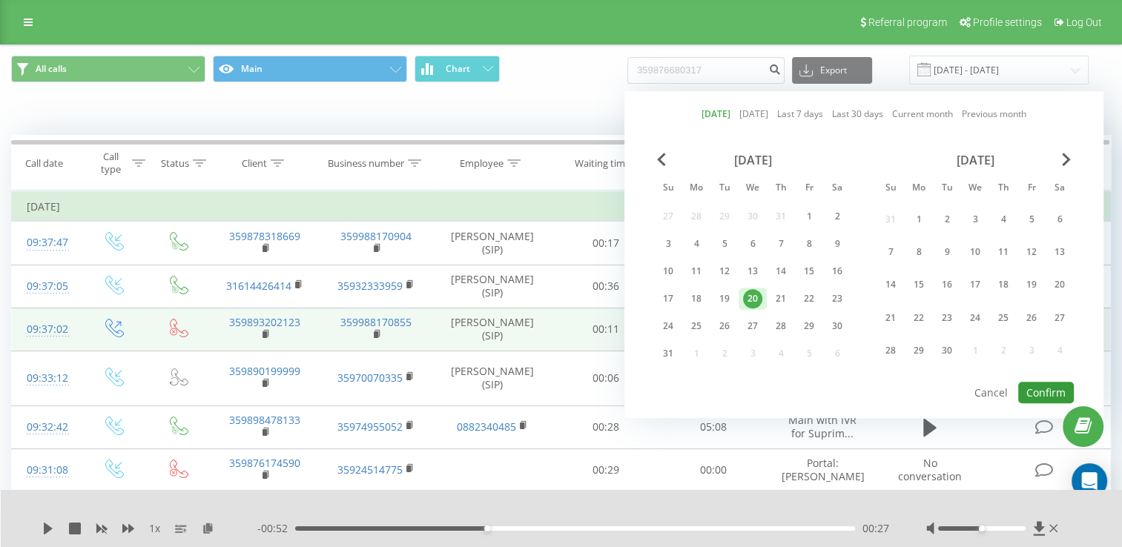
click at [1045, 384] on button "Confirm" at bounding box center [1046, 392] width 56 height 21
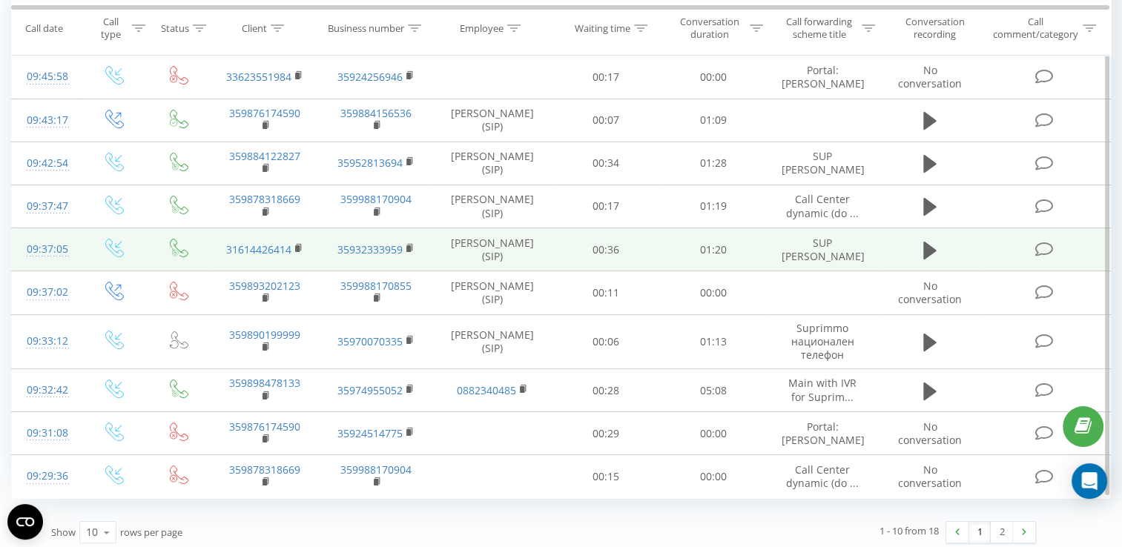
scroll to position [171, 0]
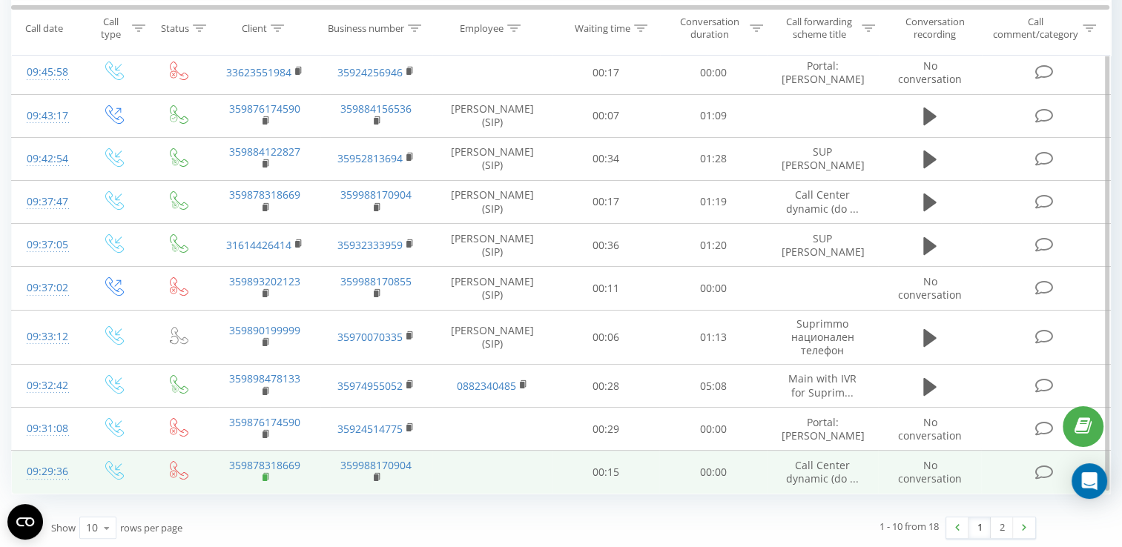
click at [267, 477] on rect at bounding box center [264, 477] width 4 height 7
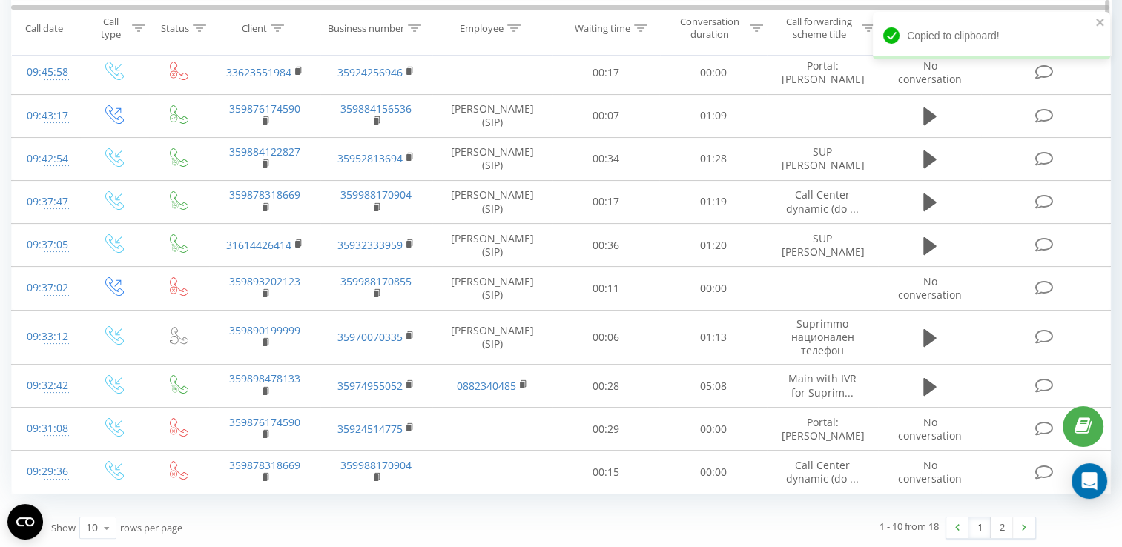
click at [275, 28] on icon at bounding box center [277, 27] width 13 height 7
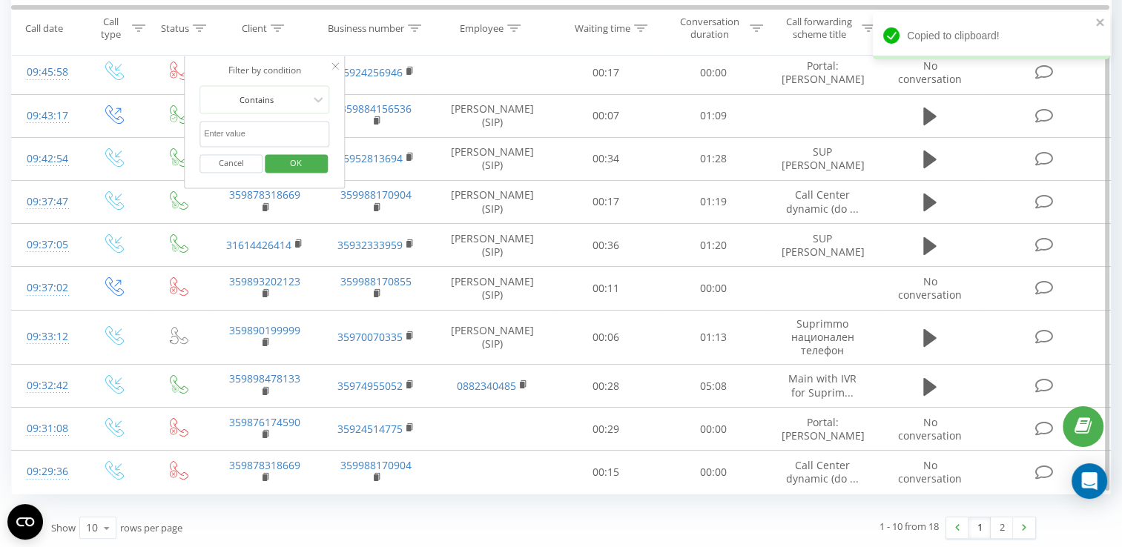
paste input "359878318669"
type input "359878318669"
click at [303, 165] on span "OK" at bounding box center [296, 162] width 42 height 23
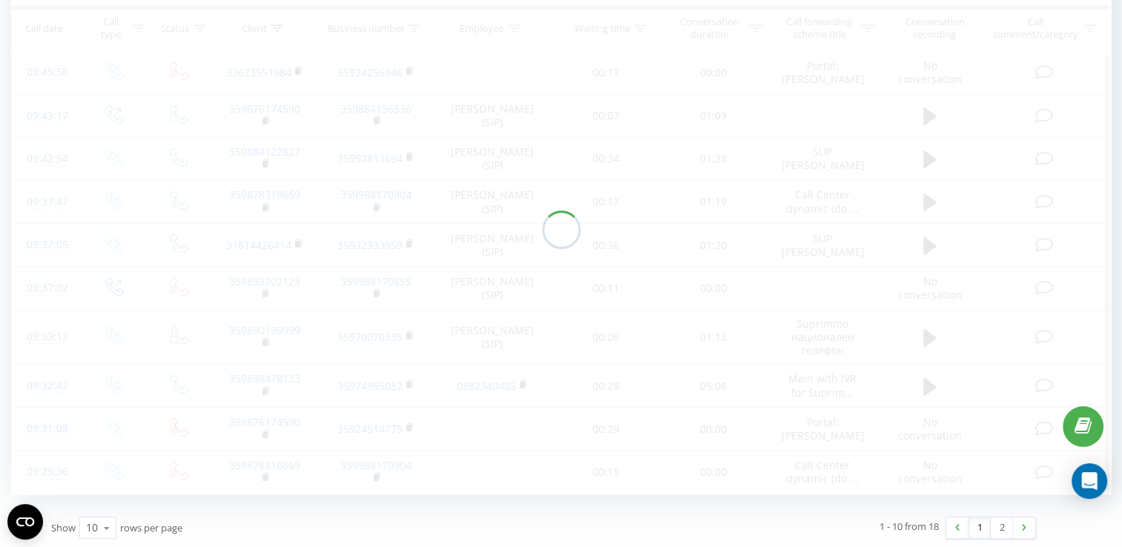
scroll to position [32, 0]
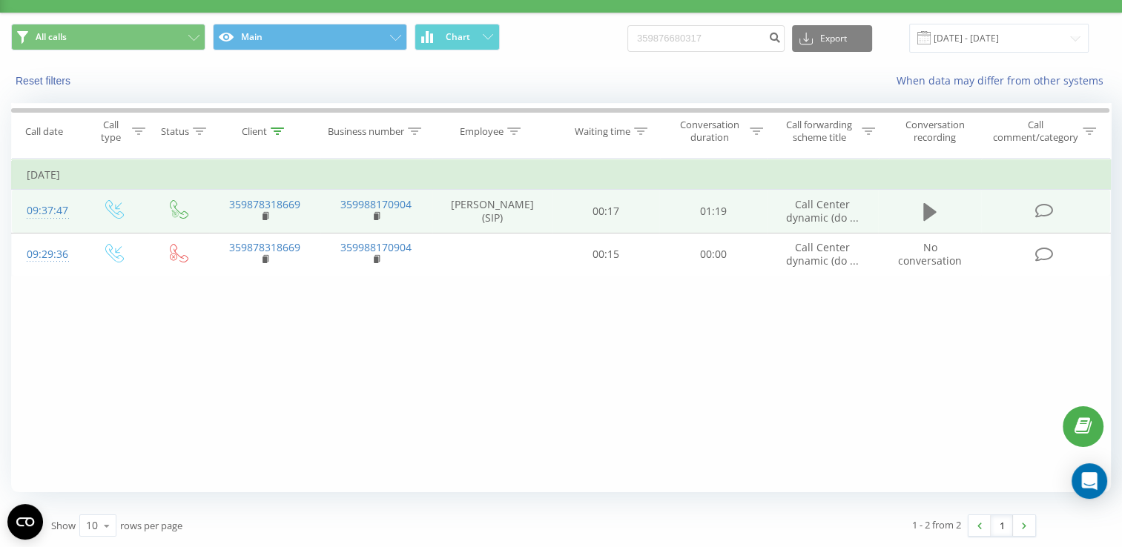
click at [930, 209] on icon at bounding box center [929, 212] width 13 height 18
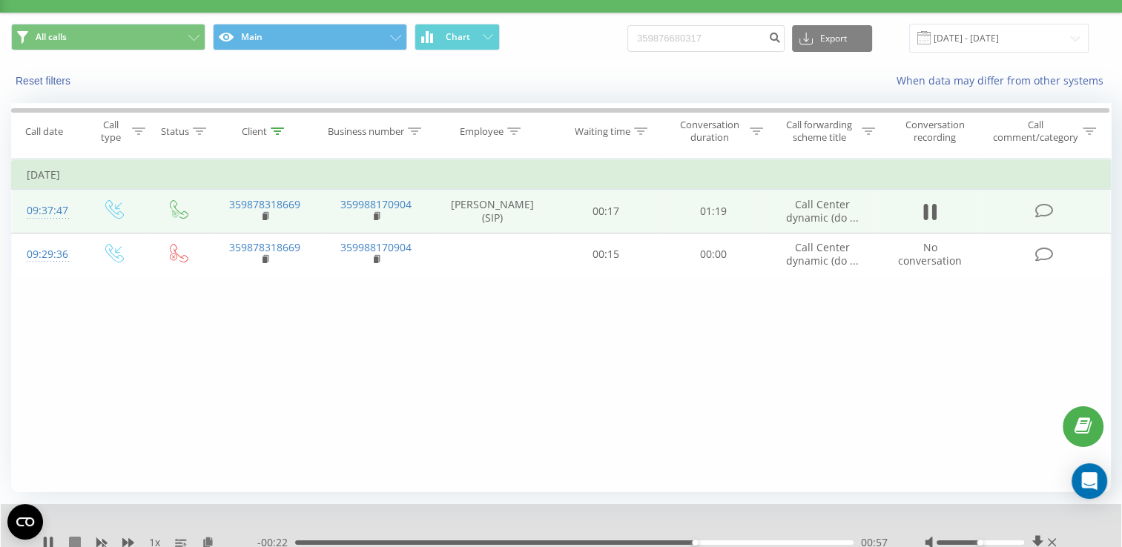
click at [78, 541] on icon at bounding box center [75, 543] width 12 height 12
